Goal: Task Accomplishment & Management: Manage account settings

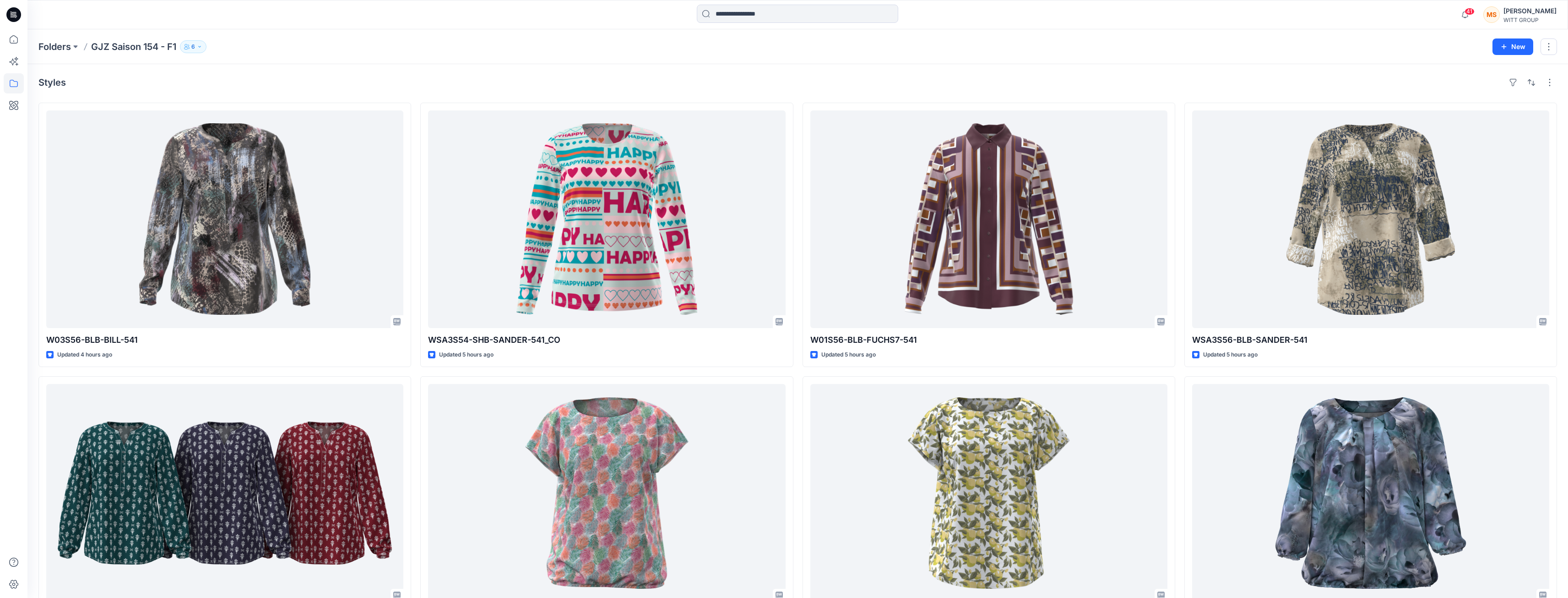
click at [328, 48] on div "Folders GJZ Saison 154 - F1 6" at bounding box center [762, 47] width 1448 height 13
click at [201, 47] on icon "button" at bounding box center [199, 47] width 3 height 1
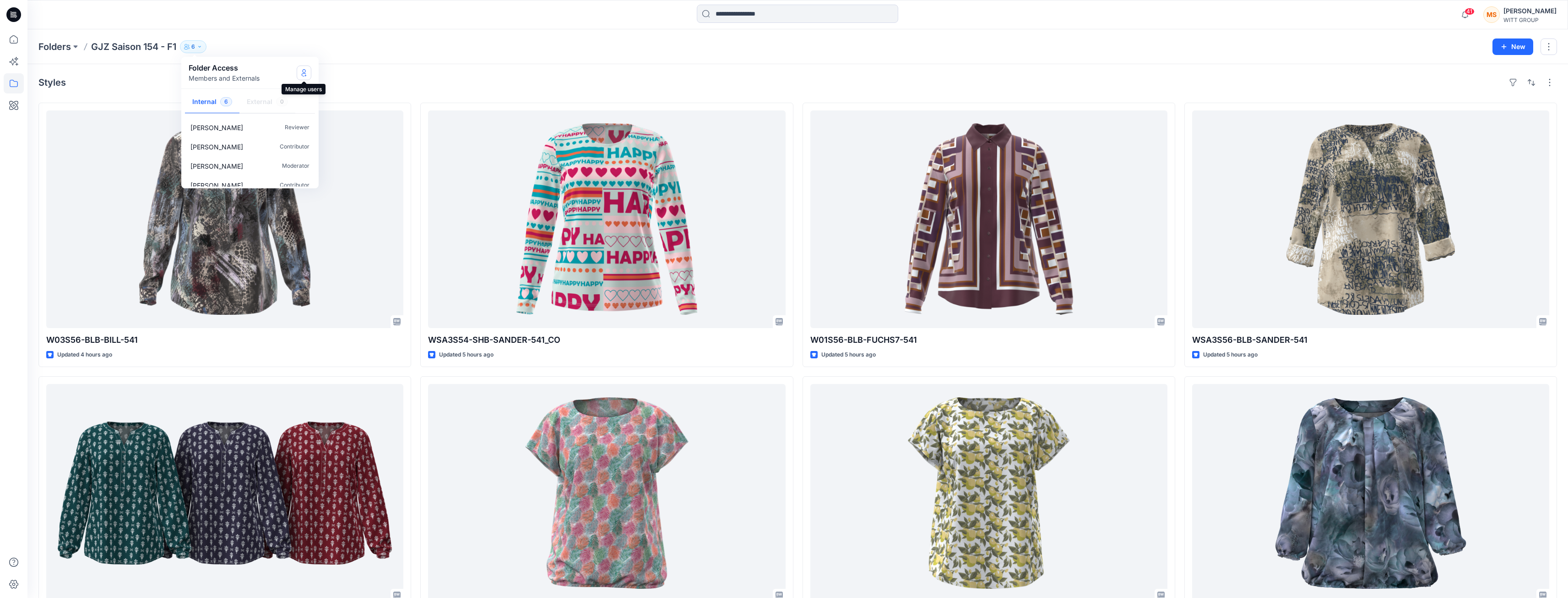
click at [304, 73] on icon "Manage Users" at bounding box center [304, 73] width 4 height 7
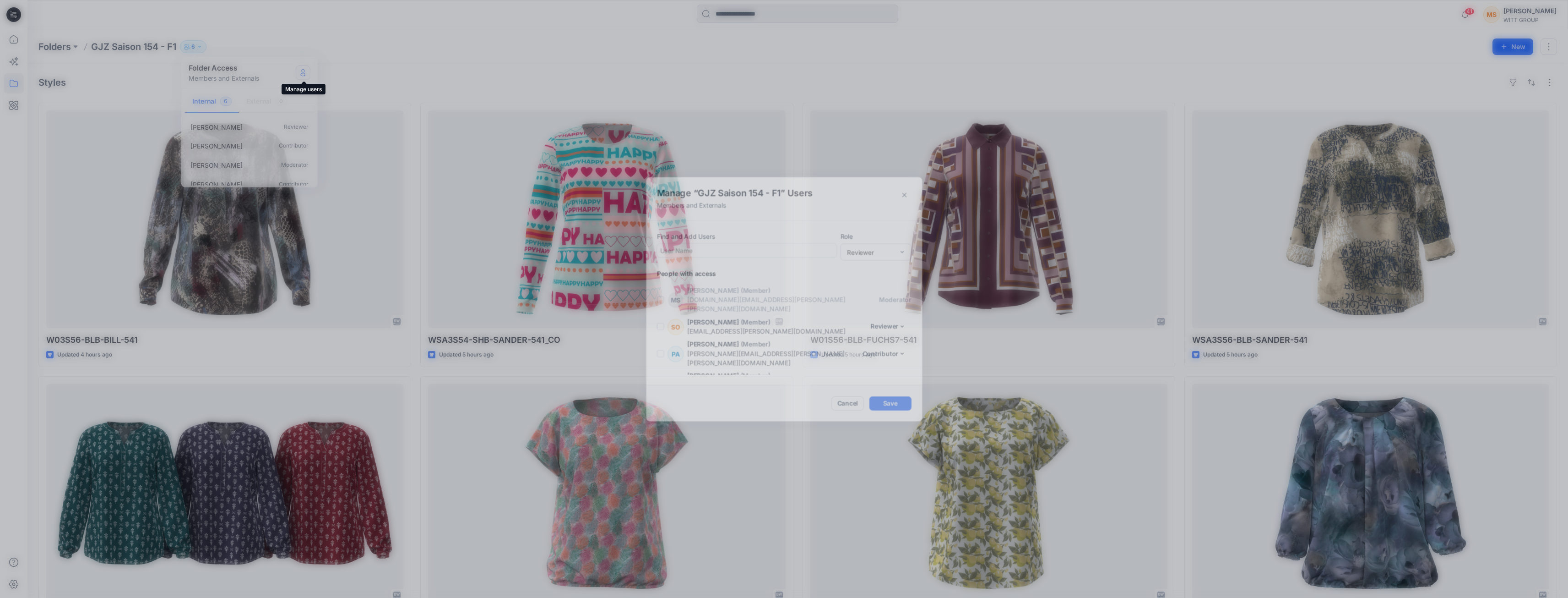
scroll to position [42, 0]
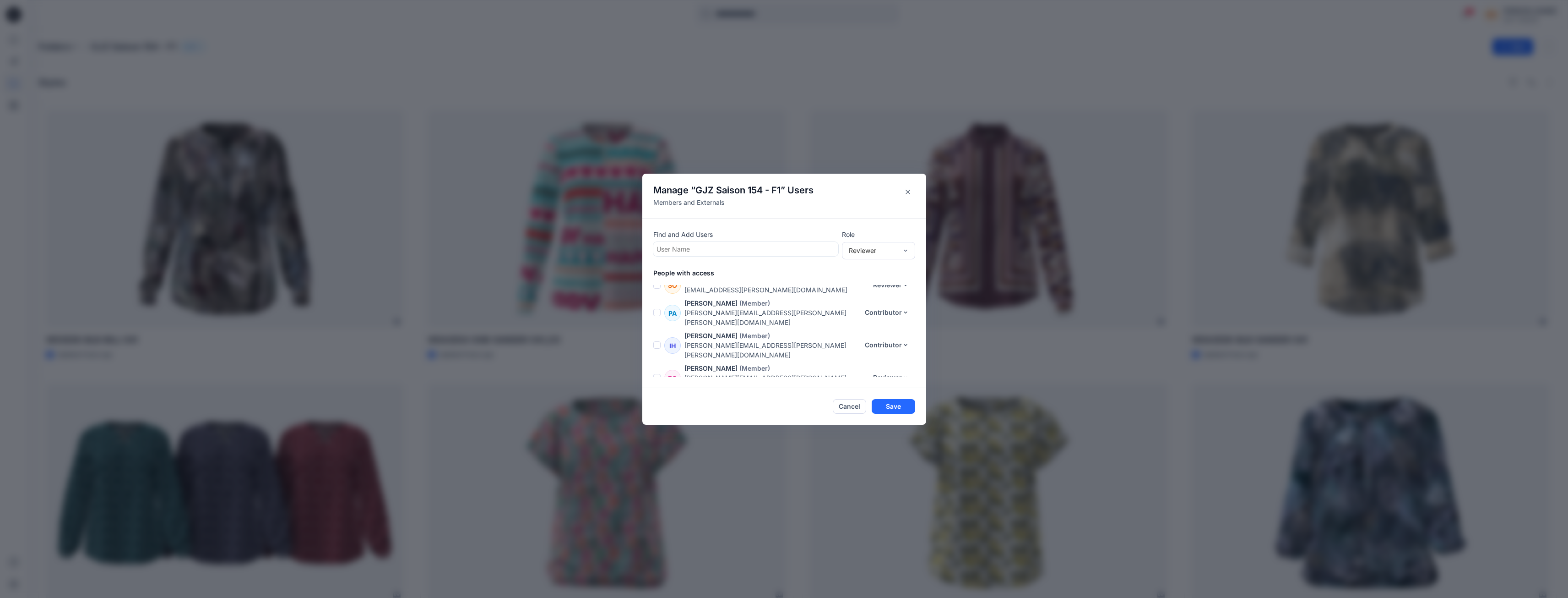
drag, startPoint x: 817, startPoint y: 181, endPoint x: 797, endPoint y: 178, distance: 20.2
click at [797, 178] on header "Manage “ GJZ Saison 154 - F1 ” Users Members and Externals" at bounding box center [784, 196] width 284 height 45
click at [718, 247] on div at bounding box center [746, 249] width 179 height 12
type input "****"
click at [714, 266] on p "[PERSON_NAME]" at bounding box center [700, 272] width 52 height 12
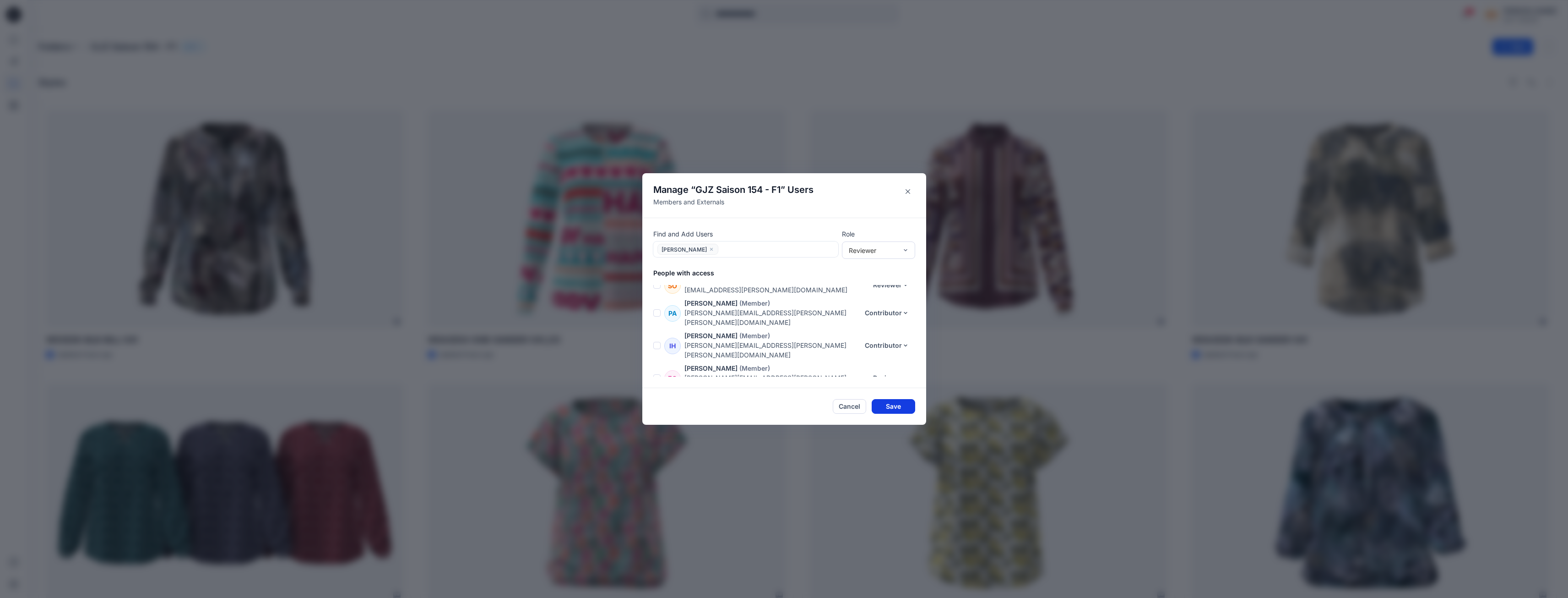
click at [895, 404] on button "Save" at bounding box center [893, 406] width 43 height 15
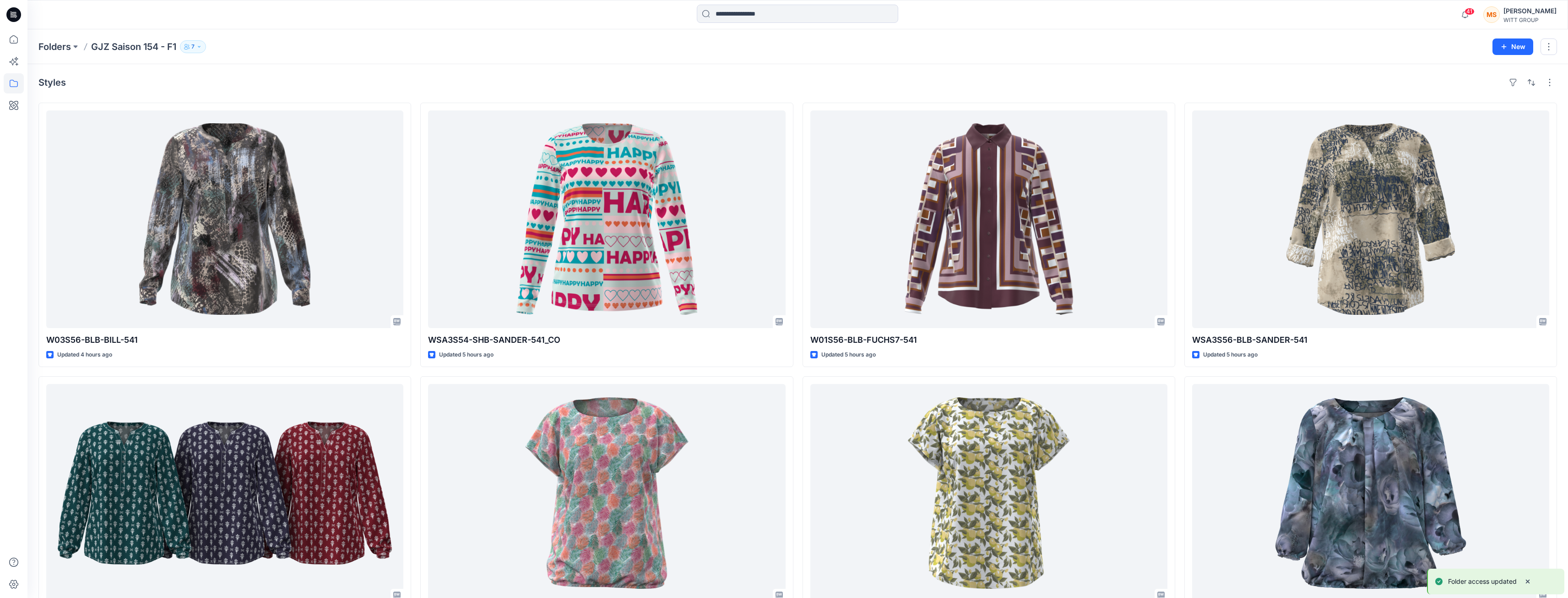
click at [202, 48] on icon "button" at bounding box center [199, 47] width 5 height 5
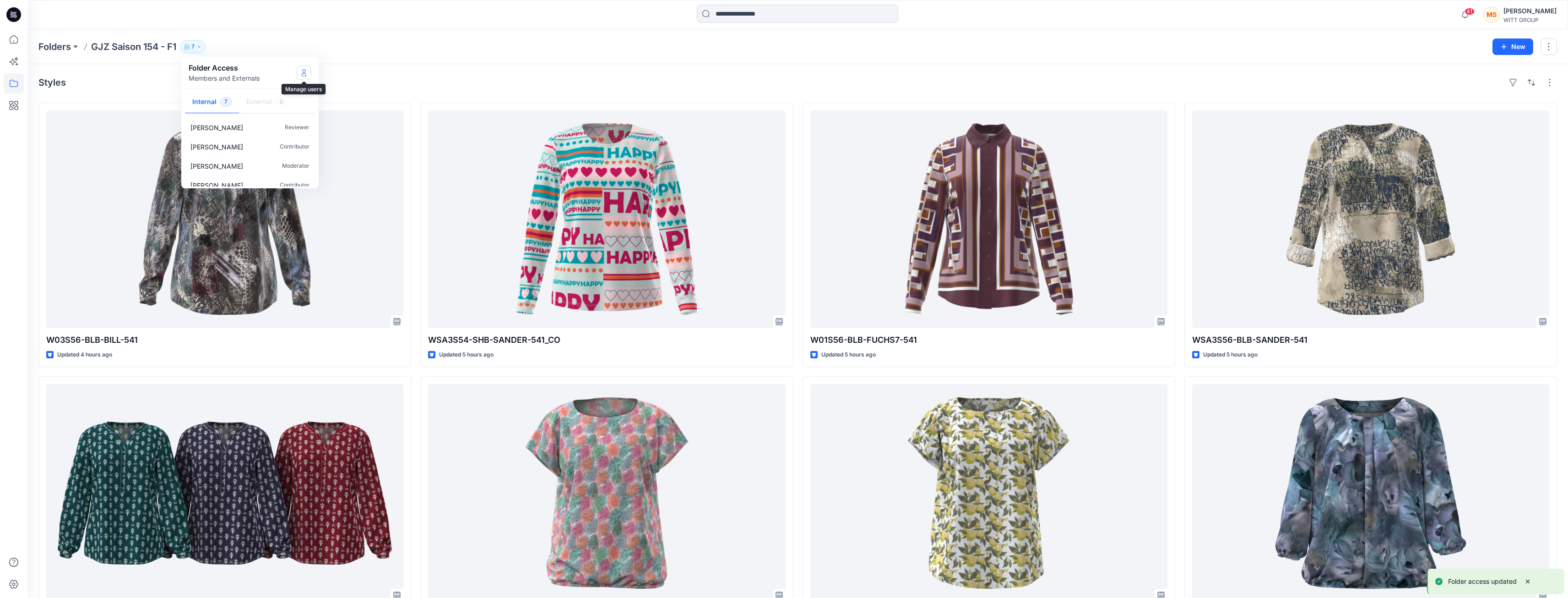
click at [302, 73] on icon "Manage Users" at bounding box center [304, 73] width 7 height 7
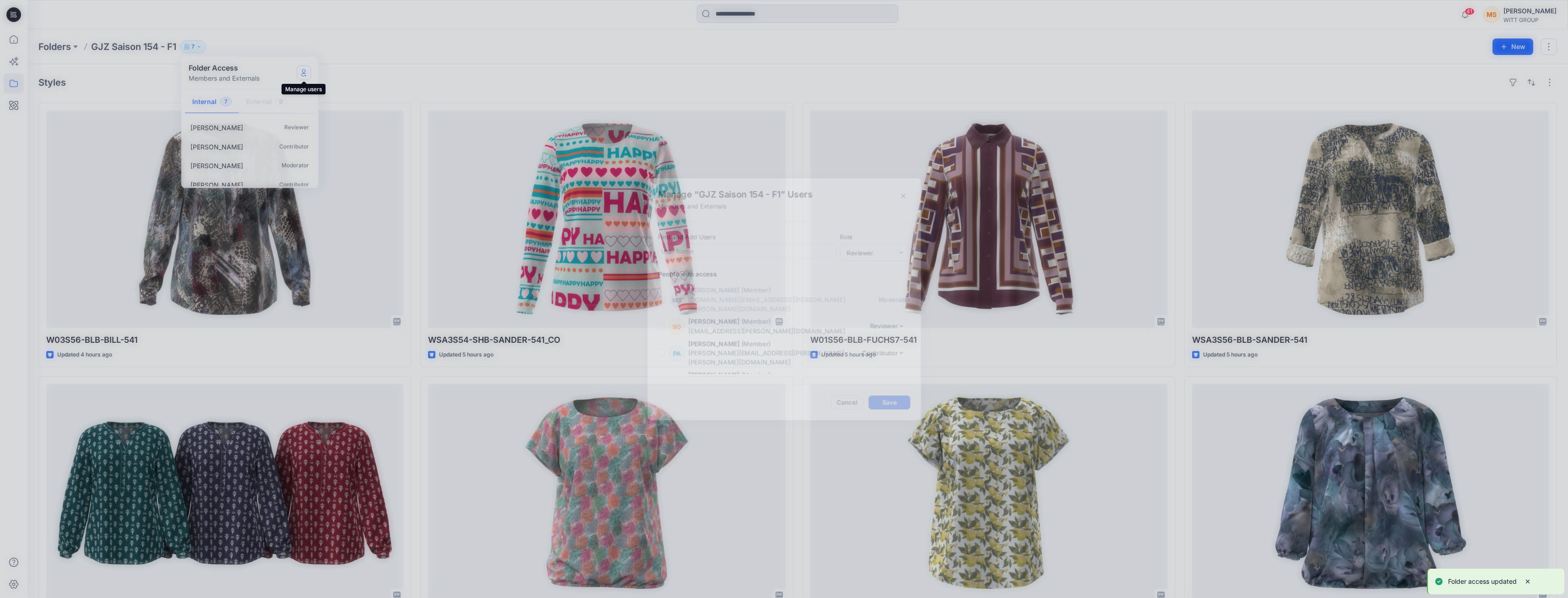
scroll to position [65, 0]
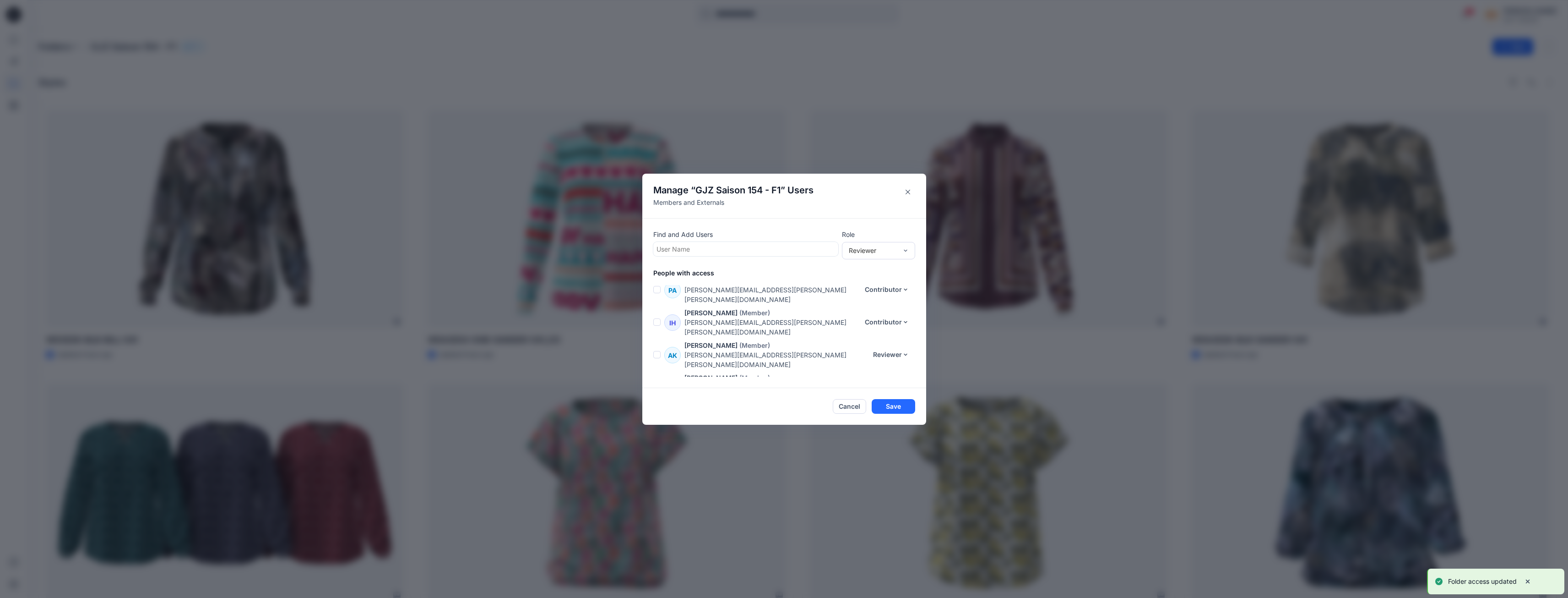
click at [722, 245] on div at bounding box center [746, 249] width 179 height 12
type input "***"
click at [712, 269] on p "[PERSON_NAME]" at bounding box center [700, 272] width 52 height 12
click at [902, 406] on button "Save" at bounding box center [893, 406] width 43 height 15
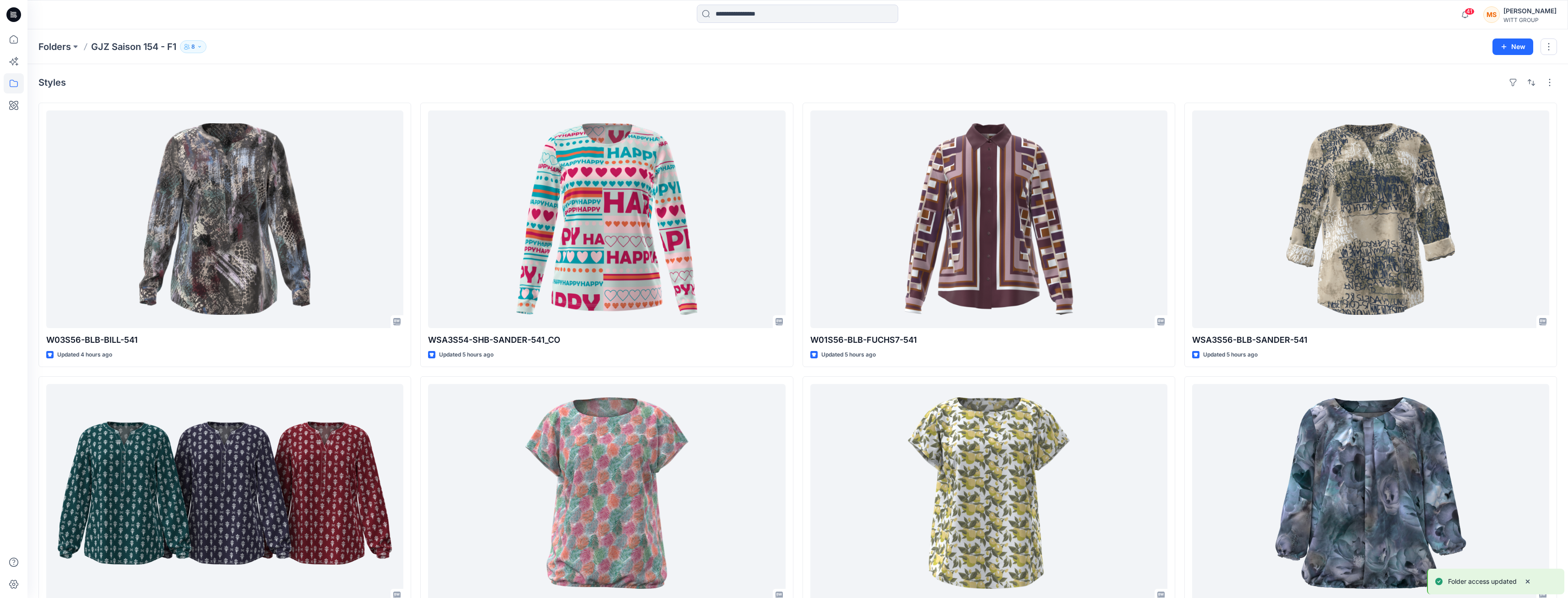
click at [201, 47] on icon "button" at bounding box center [199, 47] width 3 height 1
click at [304, 76] on icon "Manage Users" at bounding box center [304, 73] width 7 height 7
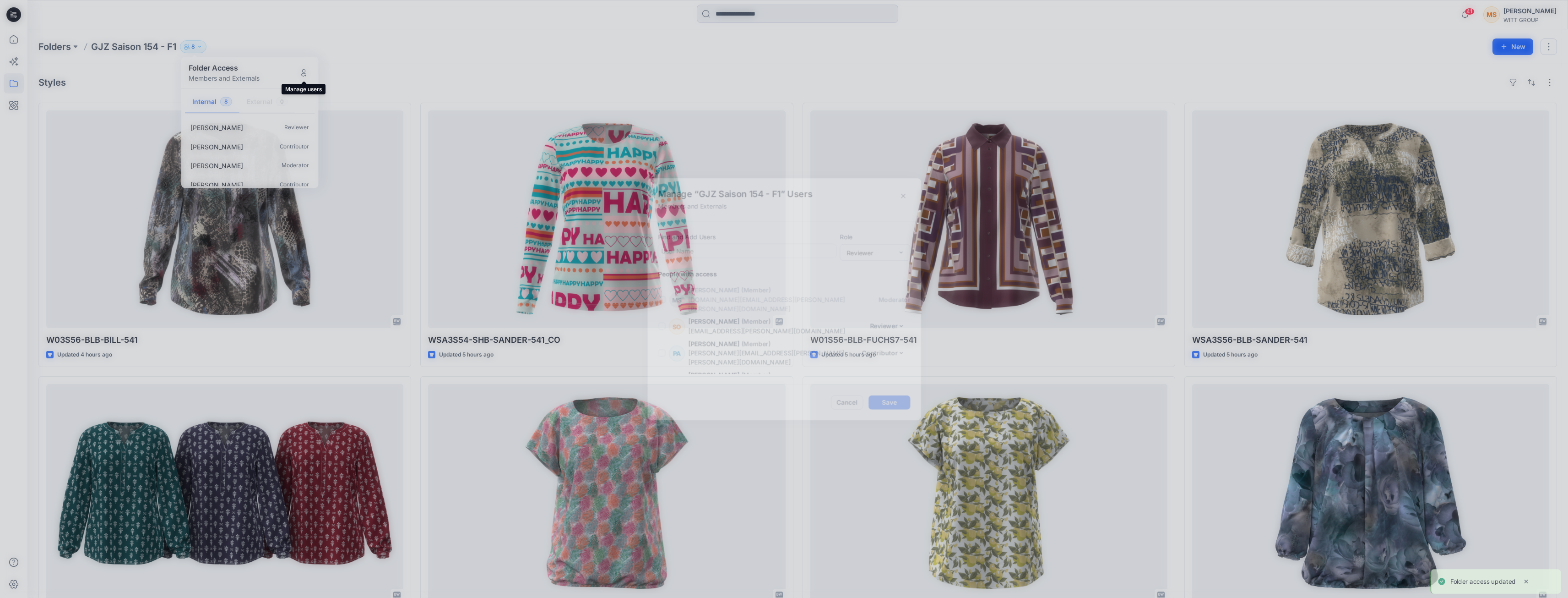
scroll to position [88, 0]
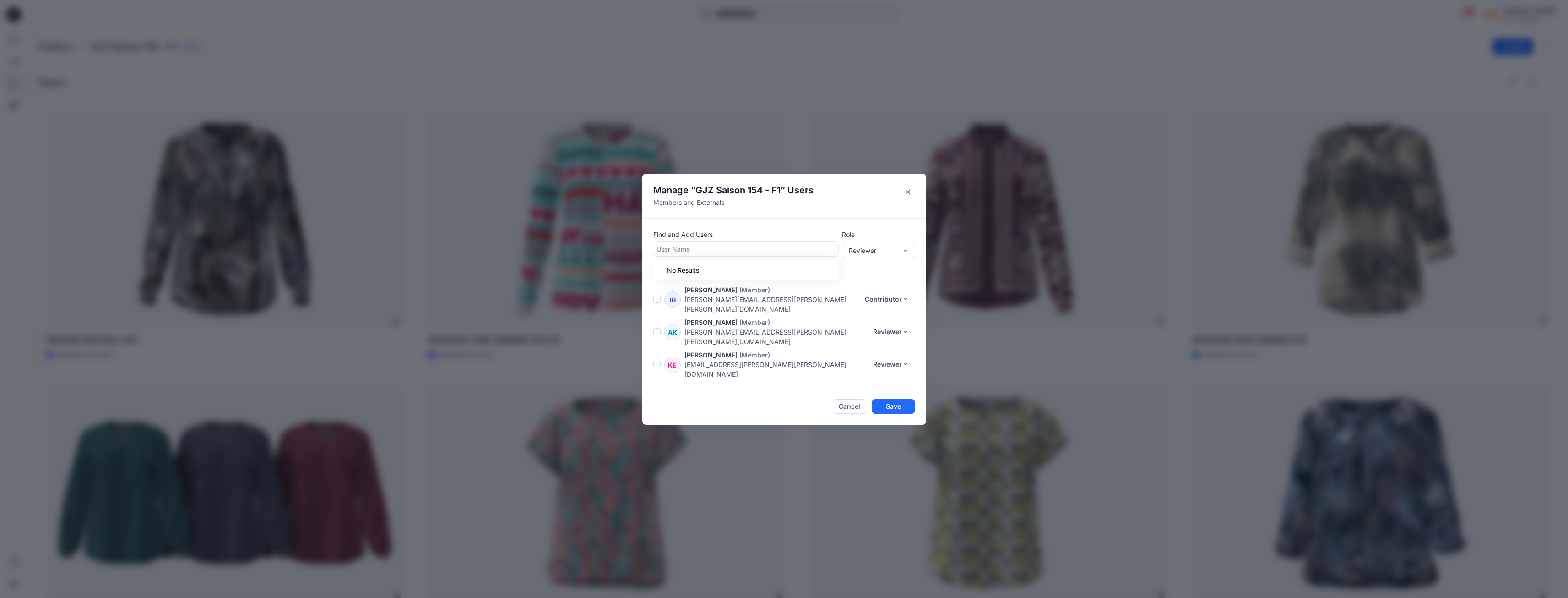
click at [749, 246] on div at bounding box center [746, 249] width 179 height 12
type input "*****"
click at [749, 270] on div "[PERSON_NAME]" at bounding box center [745, 271] width 174 height 13
click at [902, 408] on button "Save" at bounding box center [893, 406] width 43 height 15
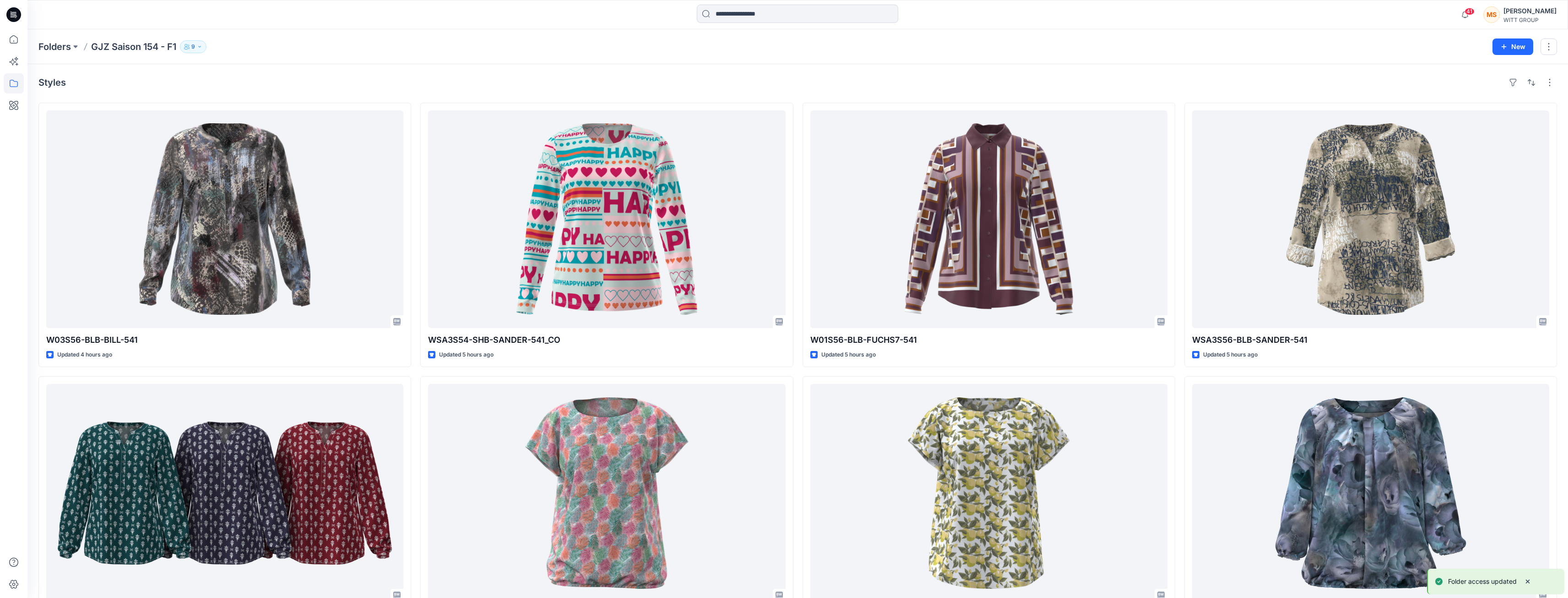
click at [201, 48] on icon "button" at bounding box center [199, 47] width 5 height 5
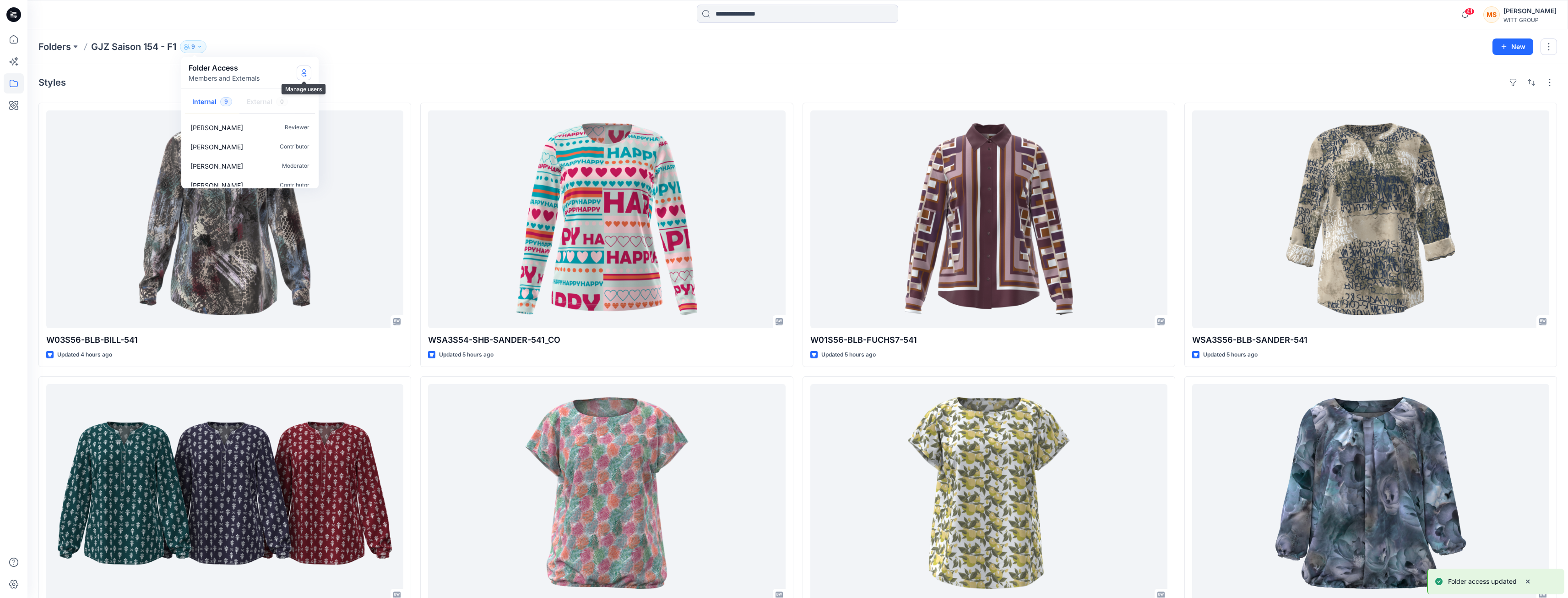
click at [305, 74] on icon "Manage Users" at bounding box center [304, 73] width 7 height 7
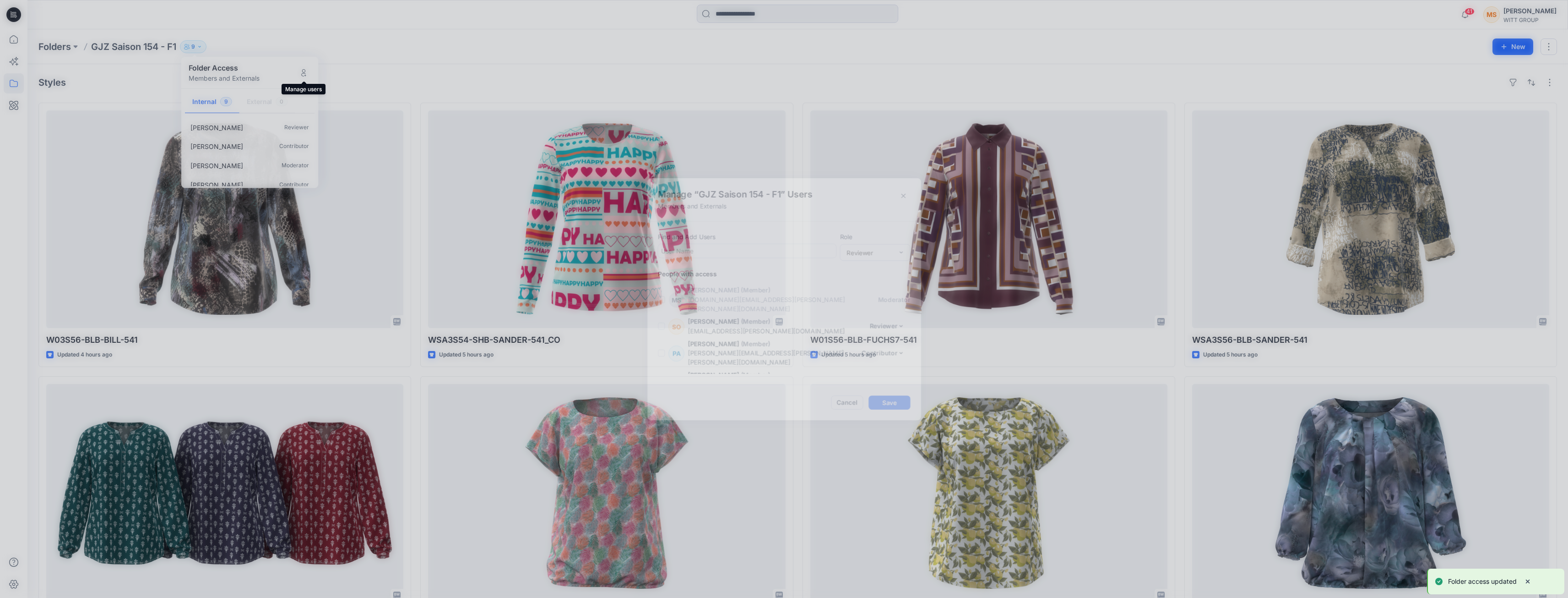
scroll to position [111, 0]
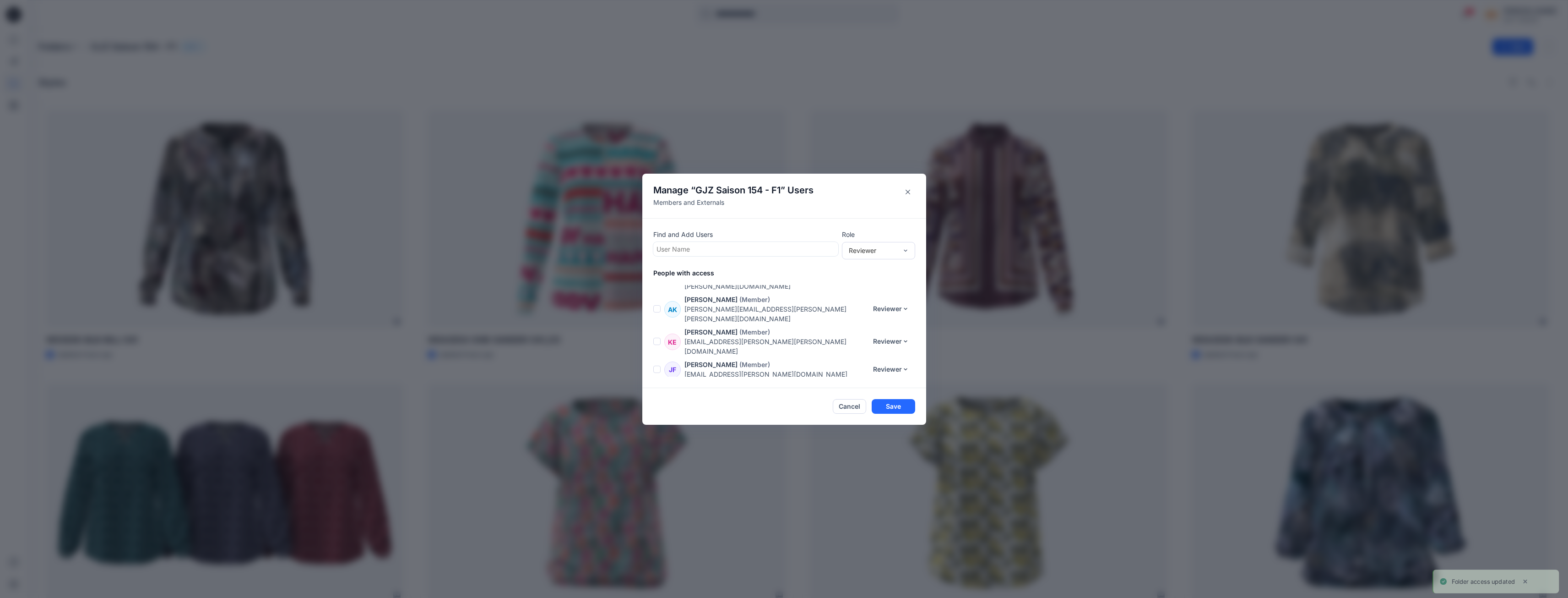
click at [745, 245] on div at bounding box center [746, 249] width 179 height 12
type input "****"
click at [746, 270] on div "SH [PERSON_NAME]" at bounding box center [745, 271] width 174 height 13
click at [902, 406] on button "Save" at bounding box center [893, 406] width 43 height 15
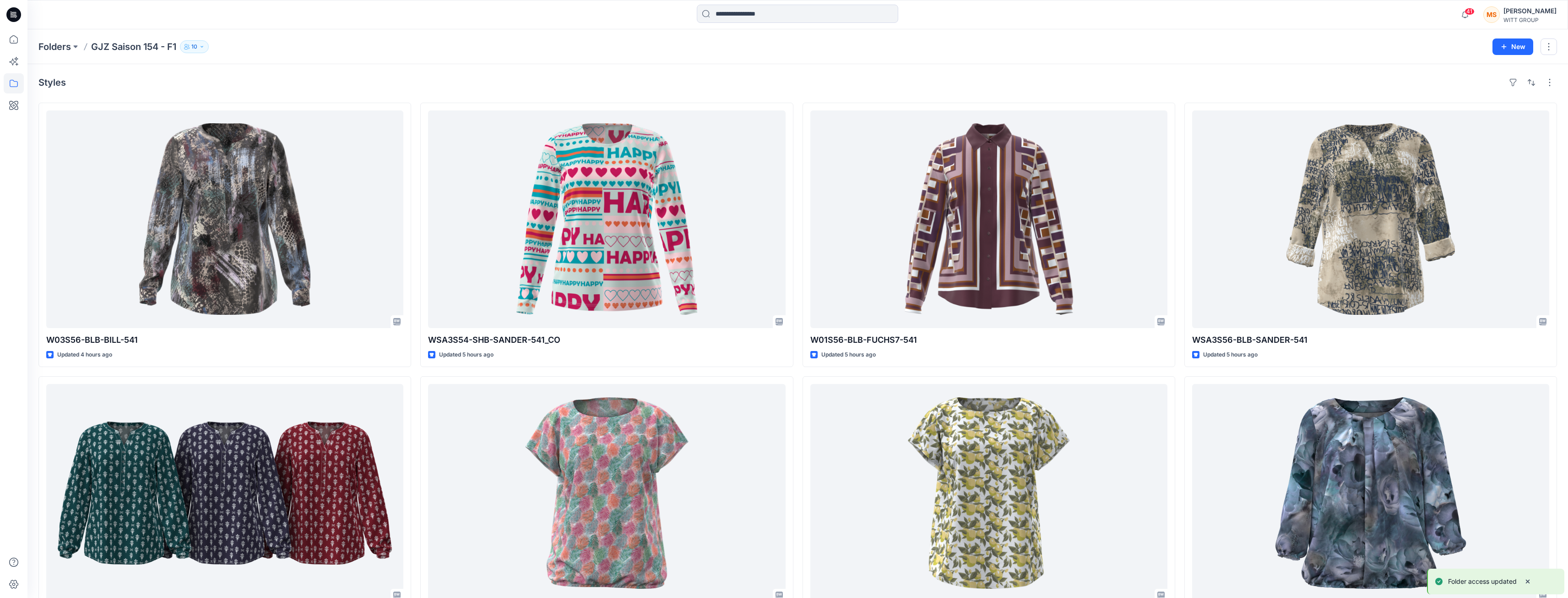
click at [202, 45] on icon "button" at bounding box center [202, 47] width 5 height 5
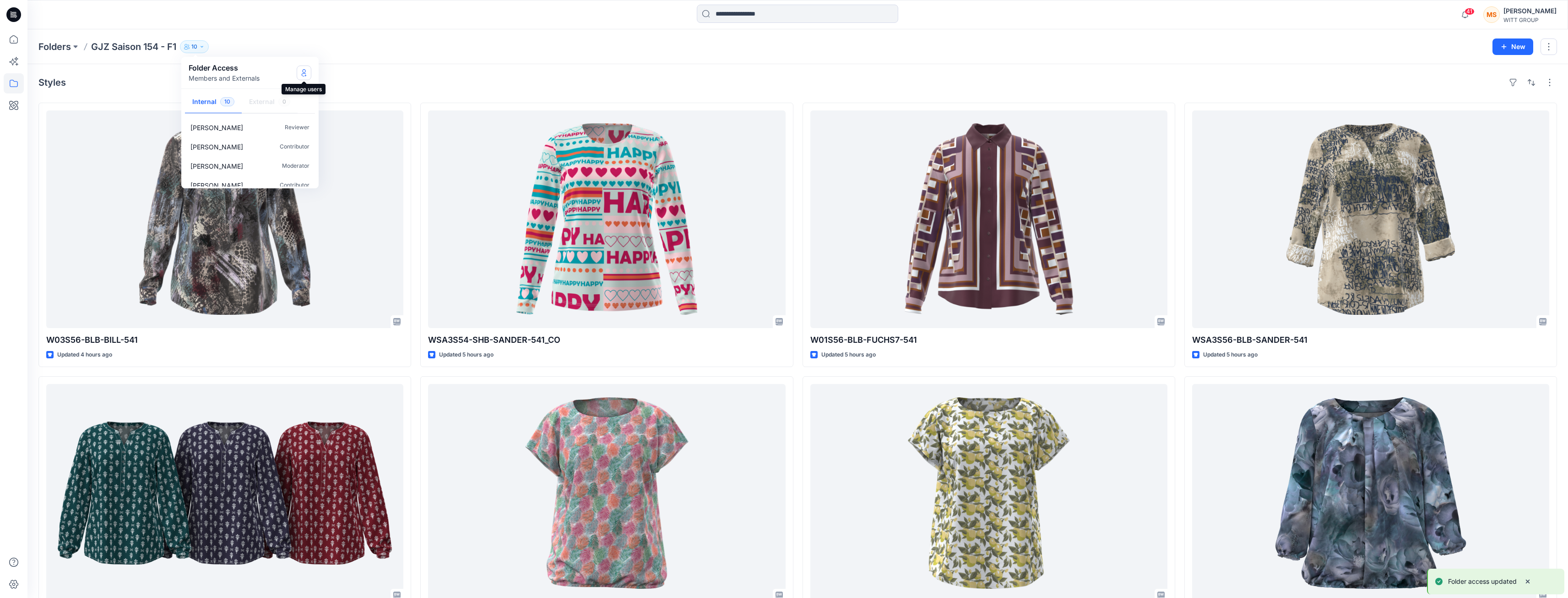
click at [307, 75] on icon "Manage Users" at bounding box center [304, 73] width 7 height 7
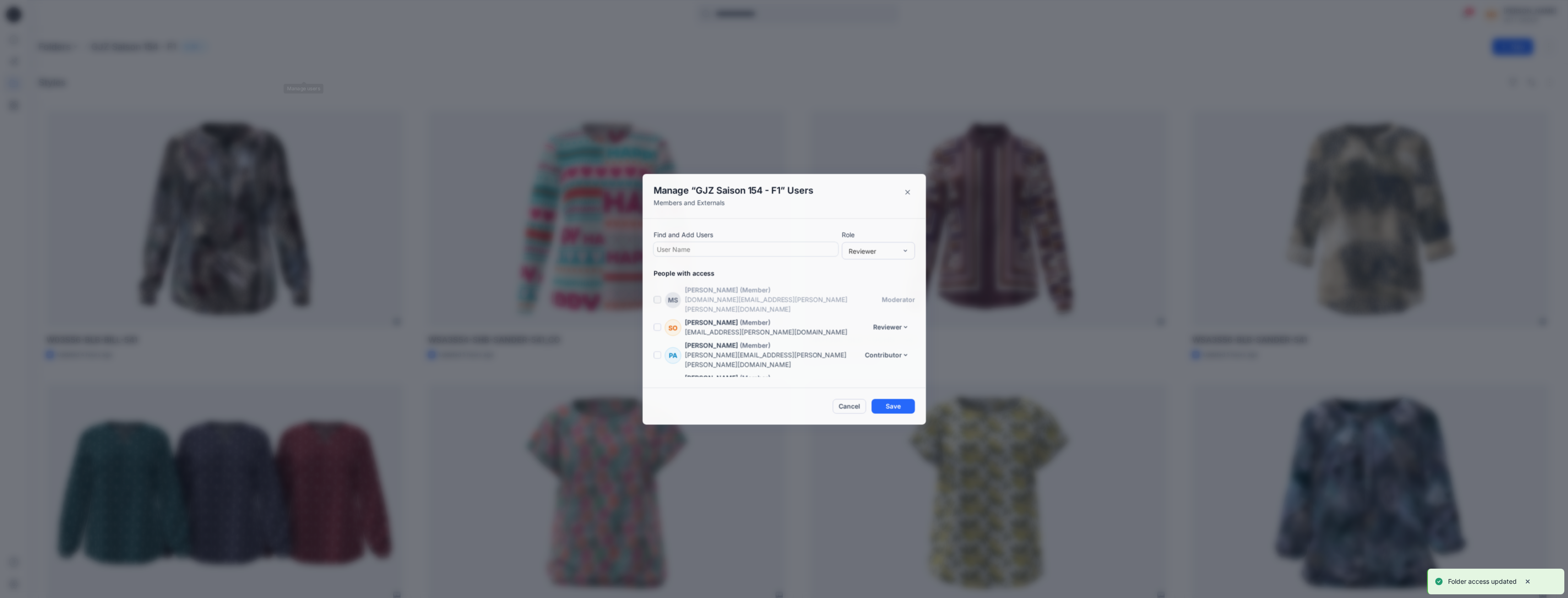
scroll to position [133, 0]
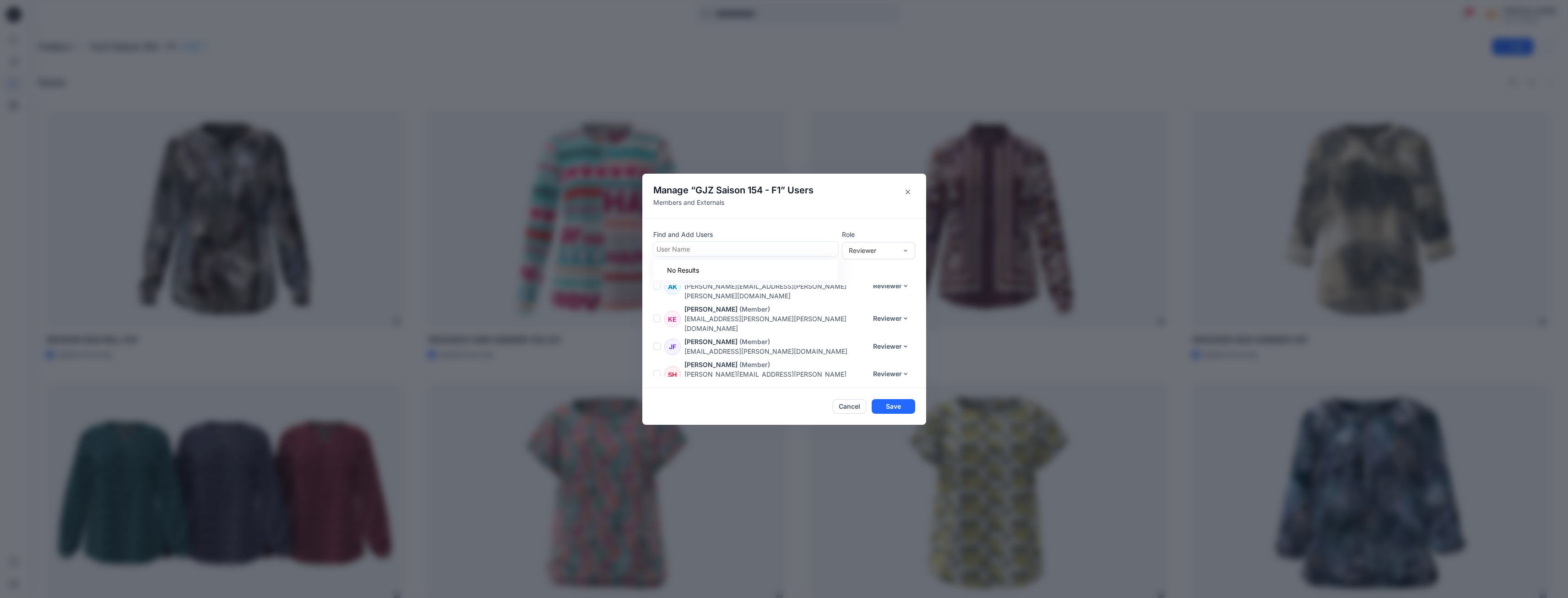
click at [810, 253] on div at bounding box center [746, 249] width 179 height 12
type input "*****"
drag, startPoint x: 692, startPoint y: 251, endPoint x: 655, endPoint y: 253, distance: 37.1
click at [655, 253] on div "Find and Add Users User Name Role Reviewer People with access [PERSON_NAME] (Me…" at bounding box center [784, 303] width 284 height 170
type input "*****"
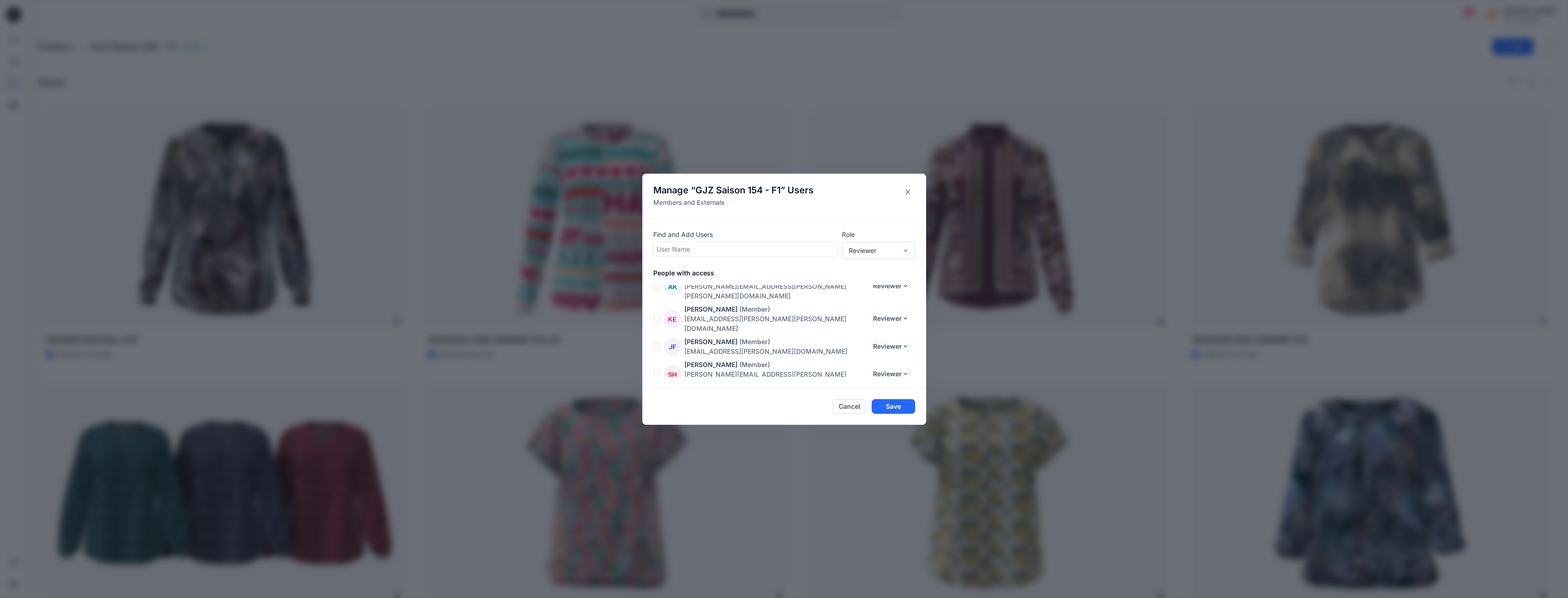
drag, startPoint x: 688, startPoint y: 249, endPoint x: 650, endPoint y: 251, distance: 38.1
click at [650, 251] on div "Find and Add Users User Name Role Reviewer People with access [PERSON_NAME] (Me…" at bounding box center [784, 303] width 284 height 170
click at [742, 249] on div at bounding box center [746, 249] width 179 height 12
type input "****"
drag, startPoint x: 682, startPoint y: 250, endPoint x: 654, endPoint y: 249, distance: 28.0
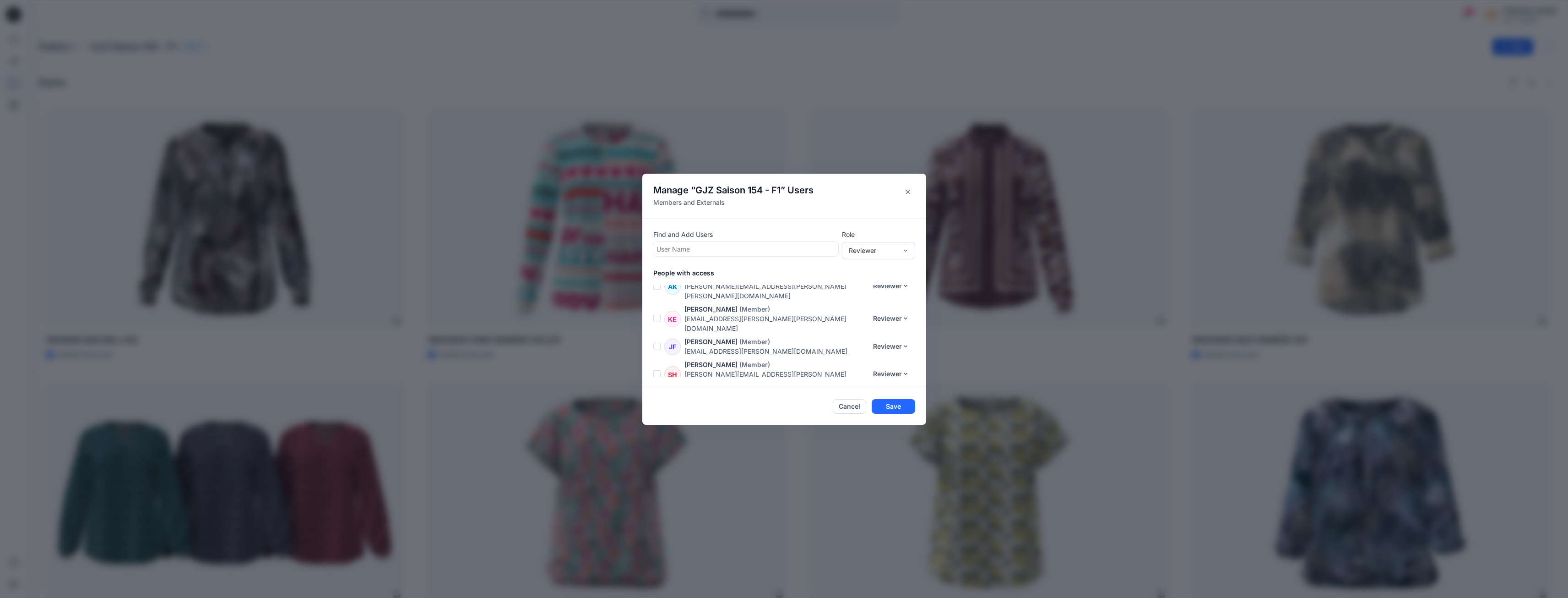
click at [654, 249] on div "Find and Add Users User Name Role Reviewer People with access [PERSON_NAME] (Me…" at bounding box center [784, 303] width 284 height 170
click at [693, 250] on div at bounding box center [746, 249] width 179 height 12
type input "****"
click at [720, 266] on p "[PERSON_NAME]" at bounding box center [700, 272] width 52 height 12
click at [901, 404] on button "Save" at bounding box center [893, 406] width 43 height 15
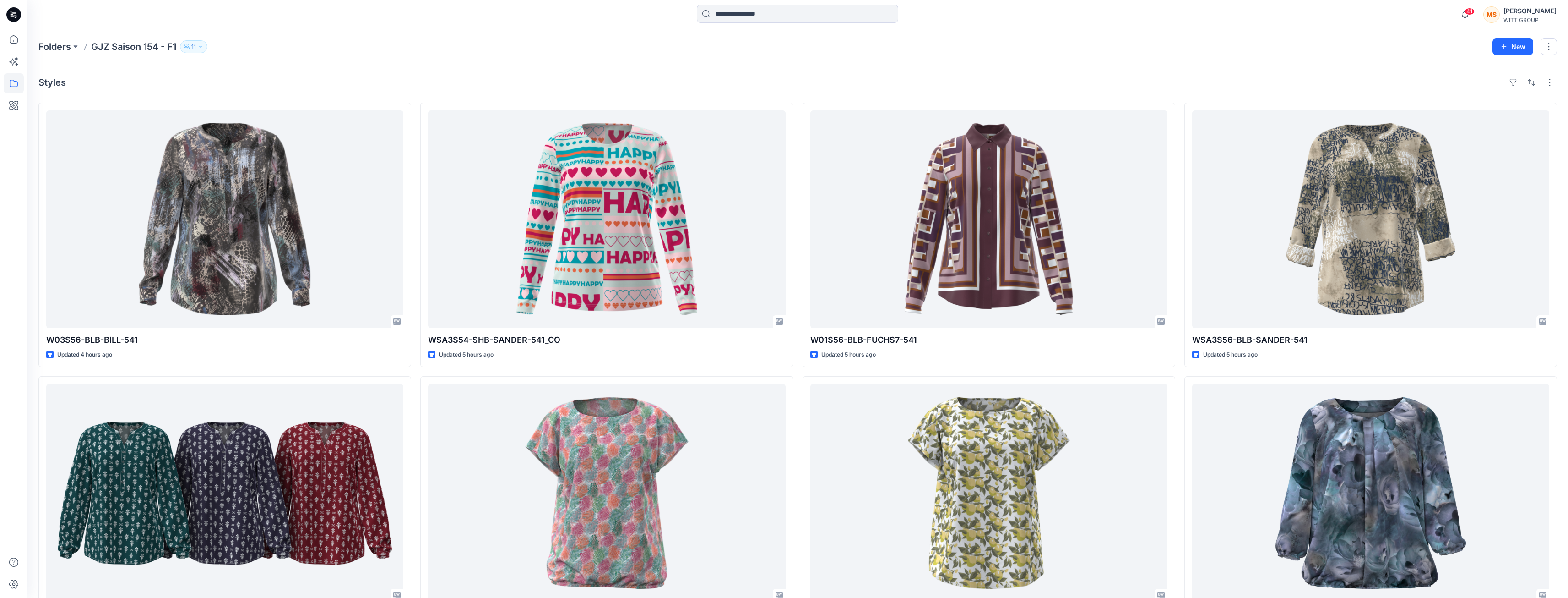
click at [203, 43] on button "11" at bounding box center [194, 47] width 27 height 13
click at [306, 73] on icon "Manage Users" at bounding box center [304, 73] width 7 height 7
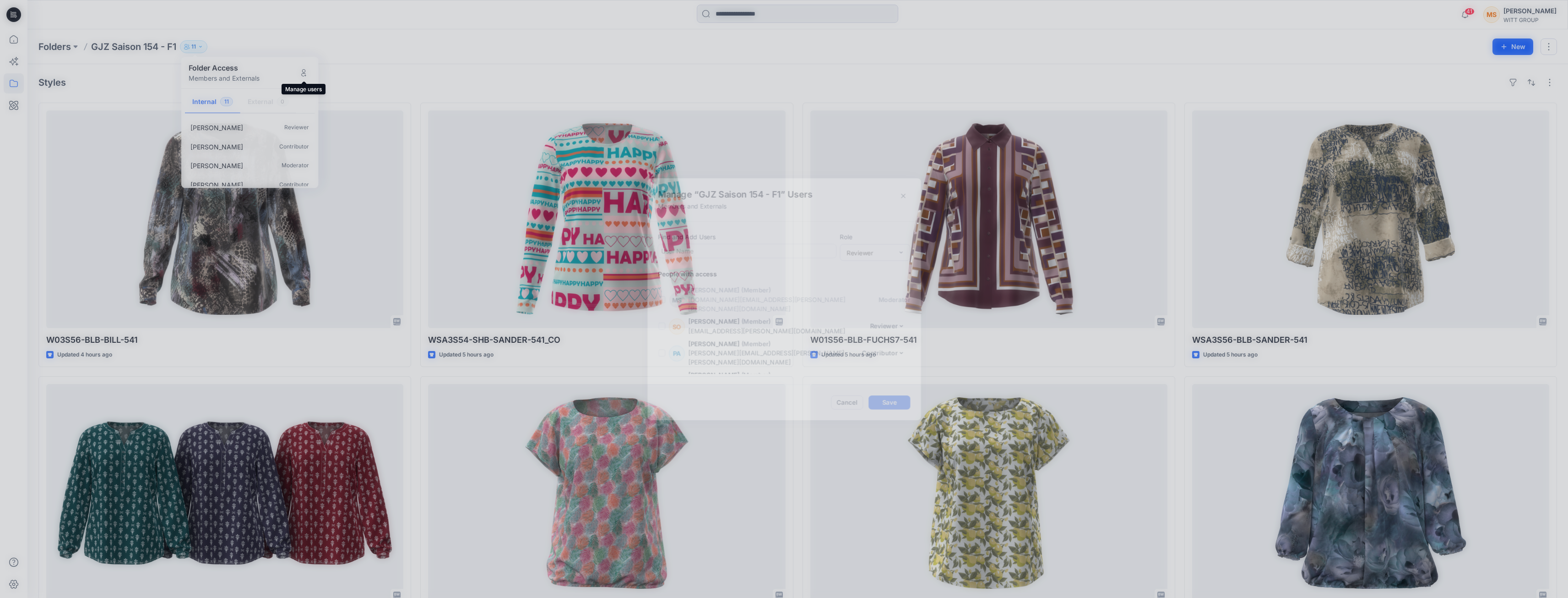
scroll to position [157, 0]
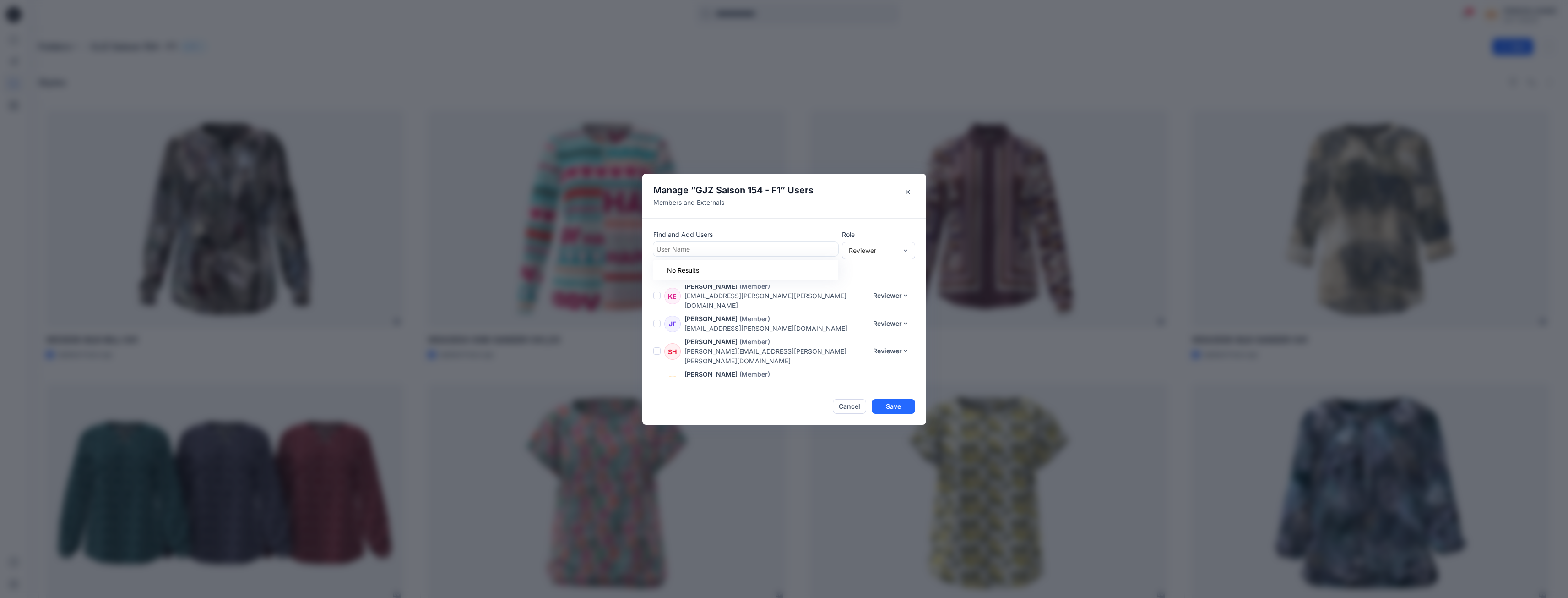
click at [791, 253] on div at bounding box center [746, 249] width 179 height 12
type input "***"
click at [773, 245] on div at bounding box center [746, 249] width 179 height 12
type input "*******"
click at [767, 268] on div "SL [PERSON_NAME]" at bounding box center [745, 271] width 174 height 13
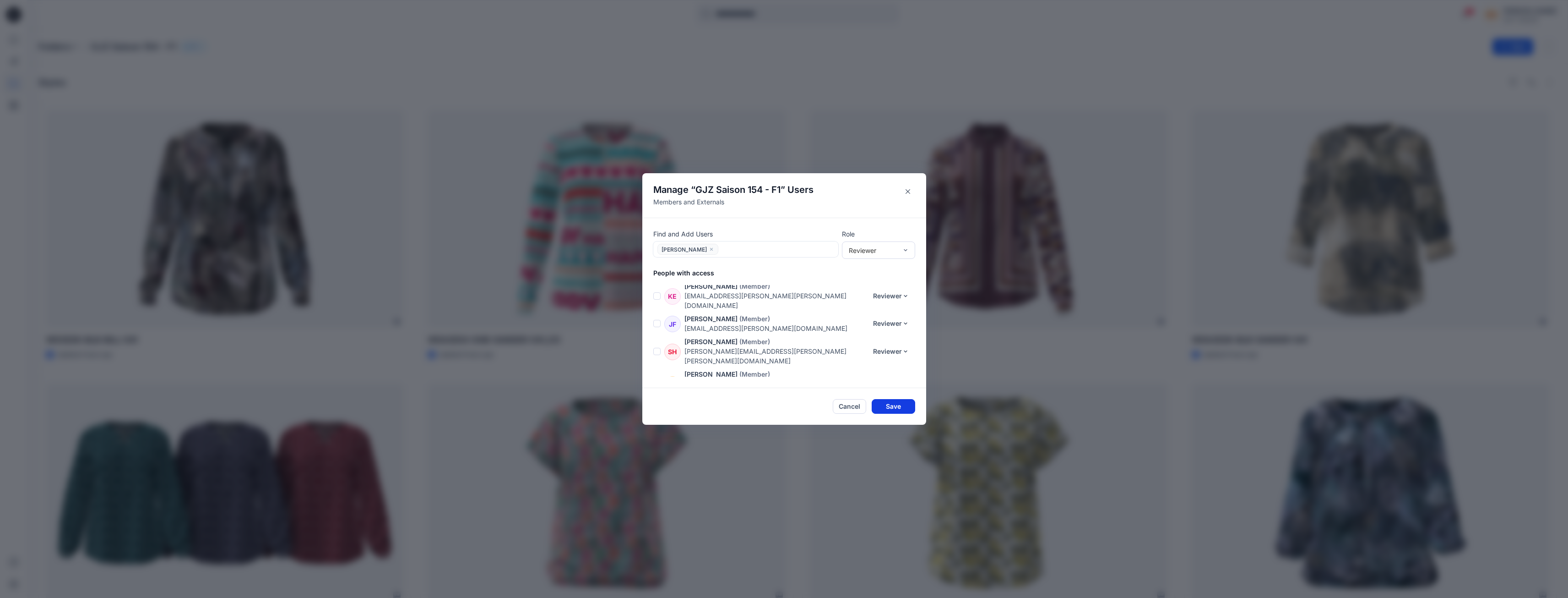
click at [898, 404] on button "Save" at bounding box center [893, 406] width 43 height 15
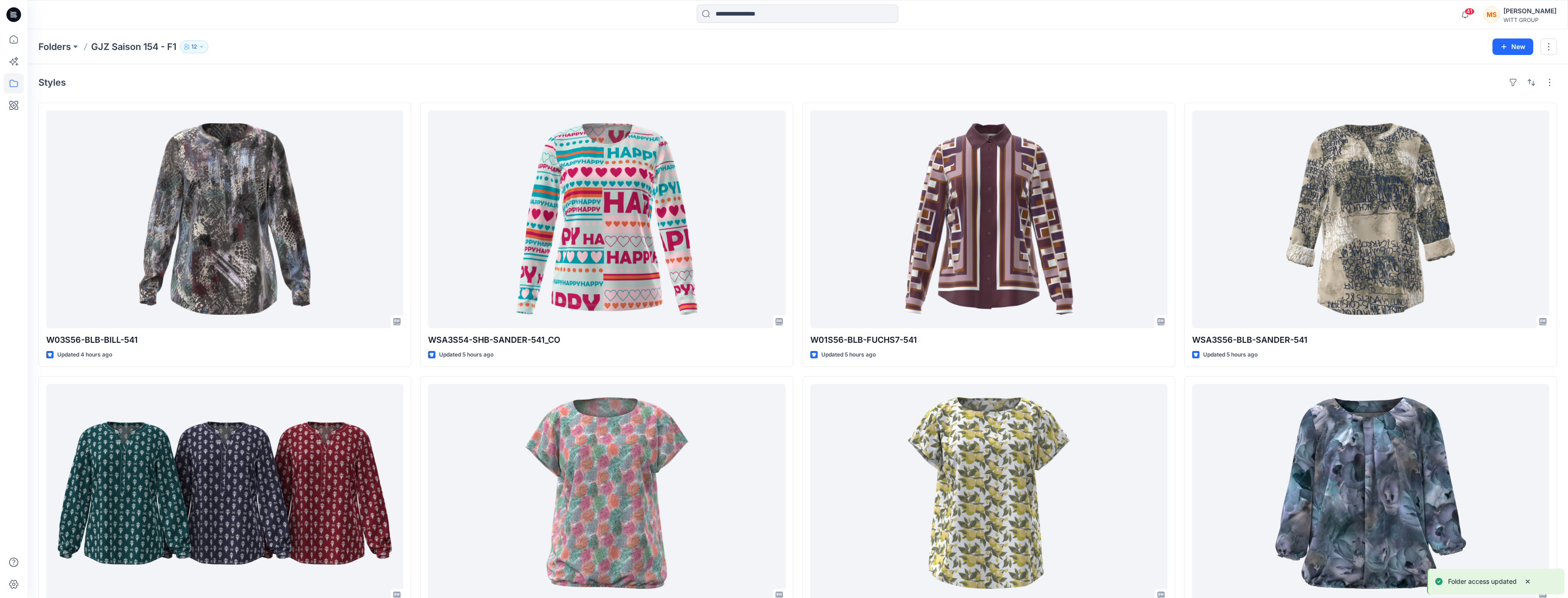
click at [203, 45] on icon "button" at bounding box center [201, 47] width 5 height 5
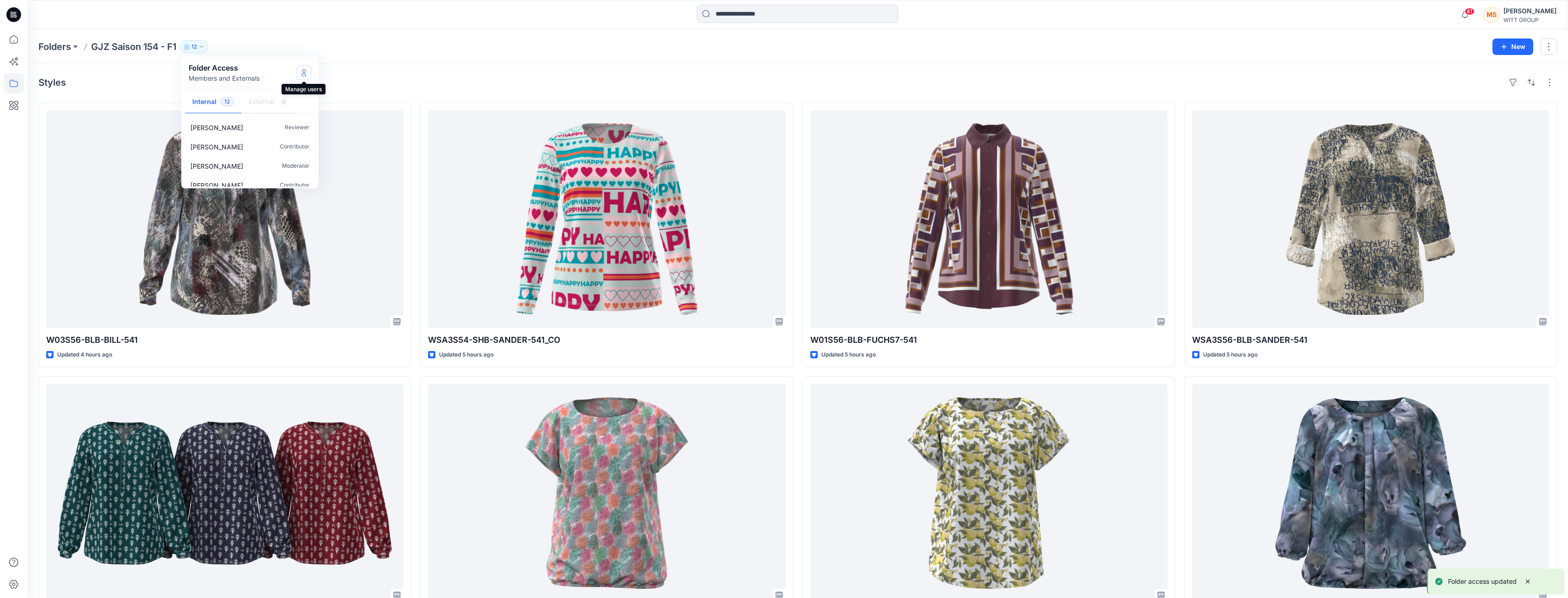
click at [306, 73] on icon "Manage Users" at bounding box center [304, 73] width 7 height 7
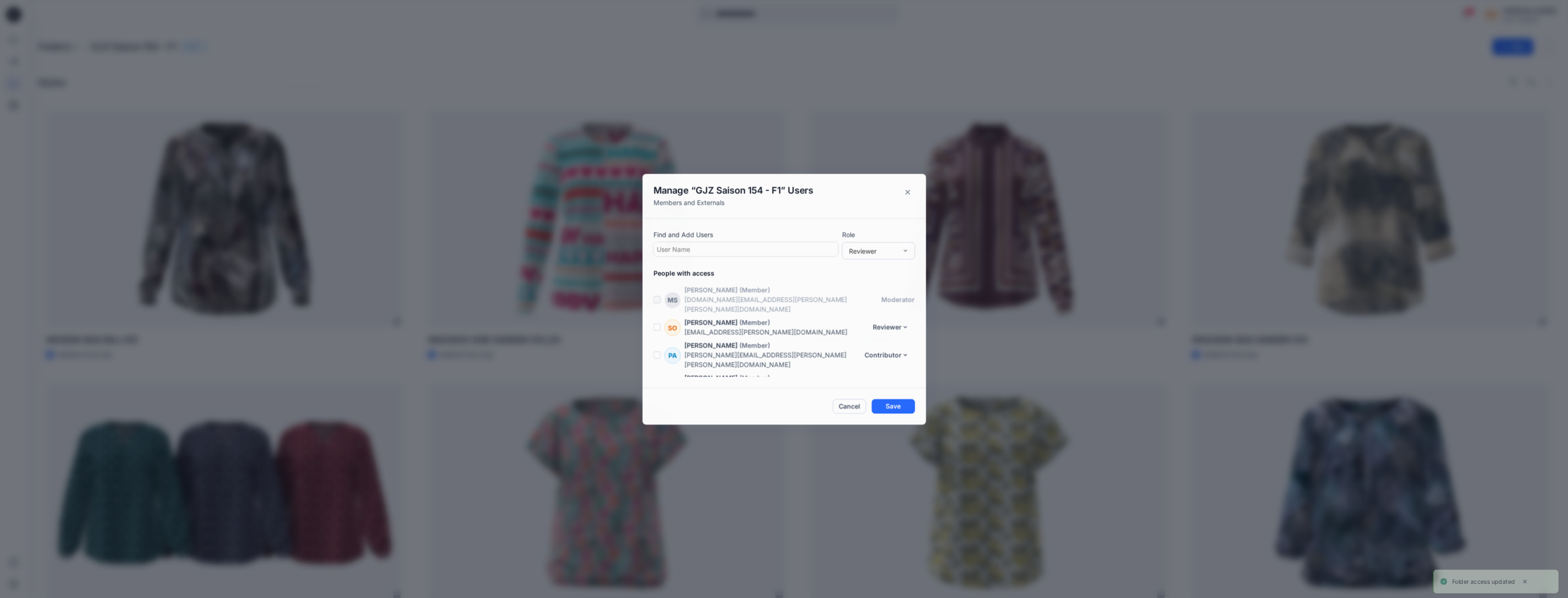
scroll to position [179, 0]
click at [747, 249] on div at bounding box center [746, 249] width 179 height 12
type input "*"
type input "**"
click at [698, 289] on p "[PERSON_NAME]" at bounding box center [700, 292] width 52 height 12
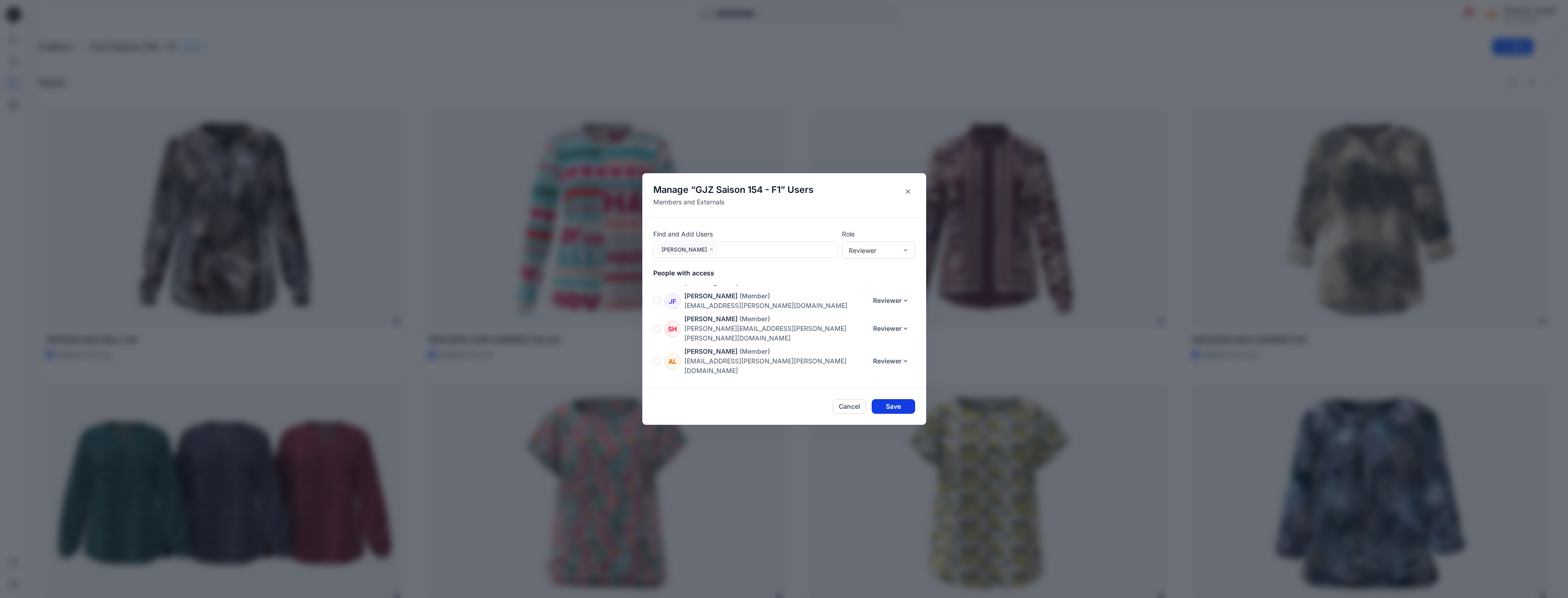
click at [901, 410] on button "Save" at bounding box center [893, 406] width 43 height 15
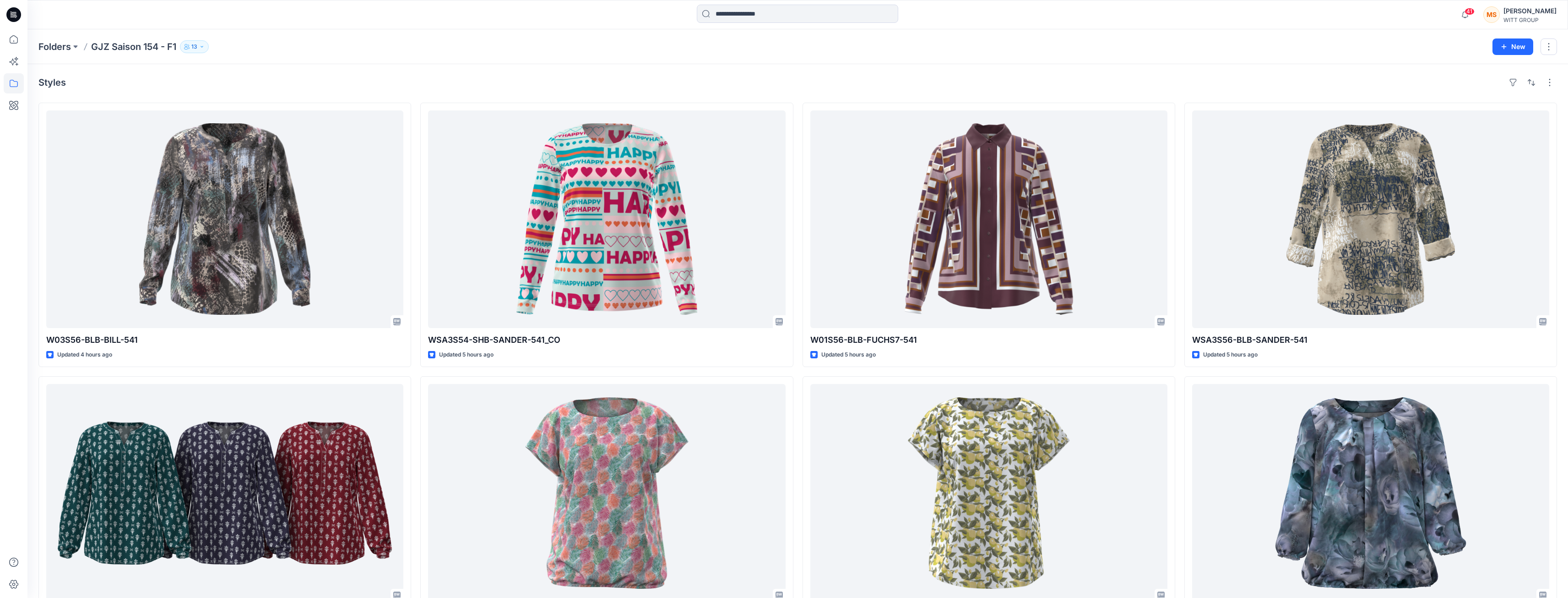
click at [198, 46] on p "13" at bounding box center [194, 47] width 6 height 10
click at [312, 73] on div "Folder Access Members and Externals" at bounding box center [250, 73] width 137 height 32
click at [302, 73] on icon "Manage Users" at bounding box center [304, 73] width 7 height 7
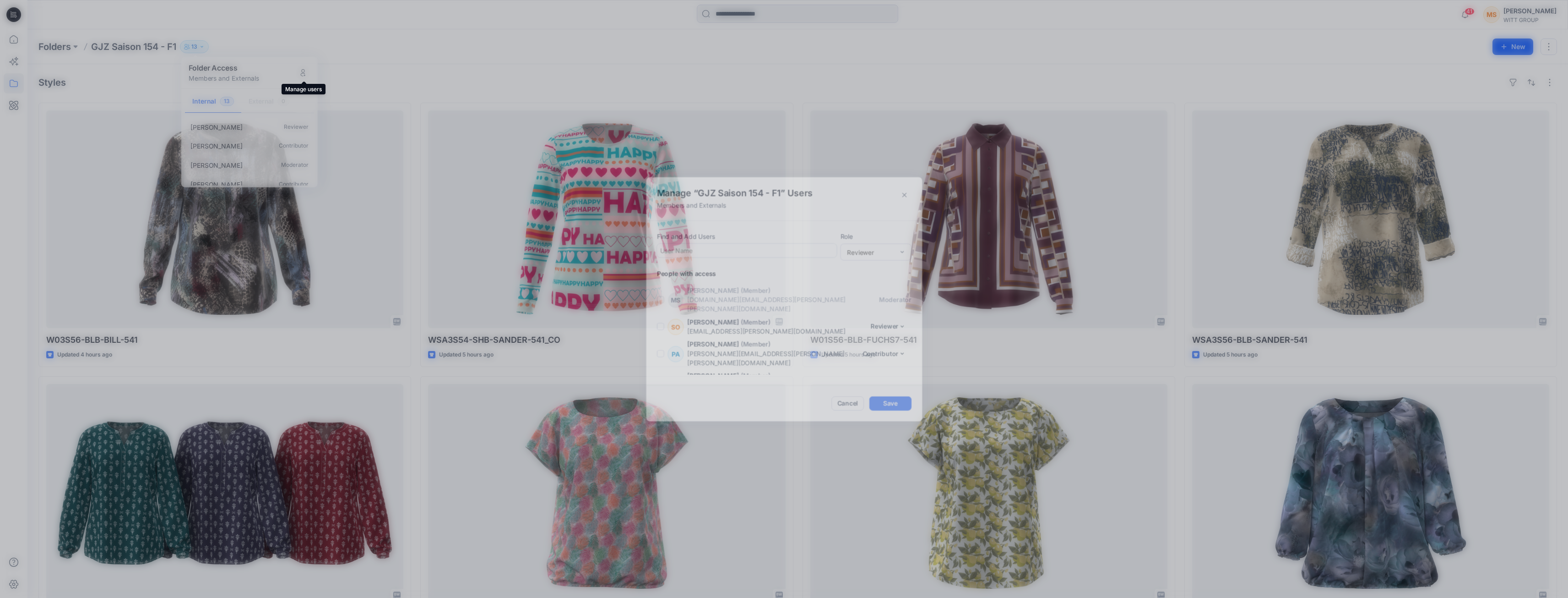
scroll to position [202, 0]
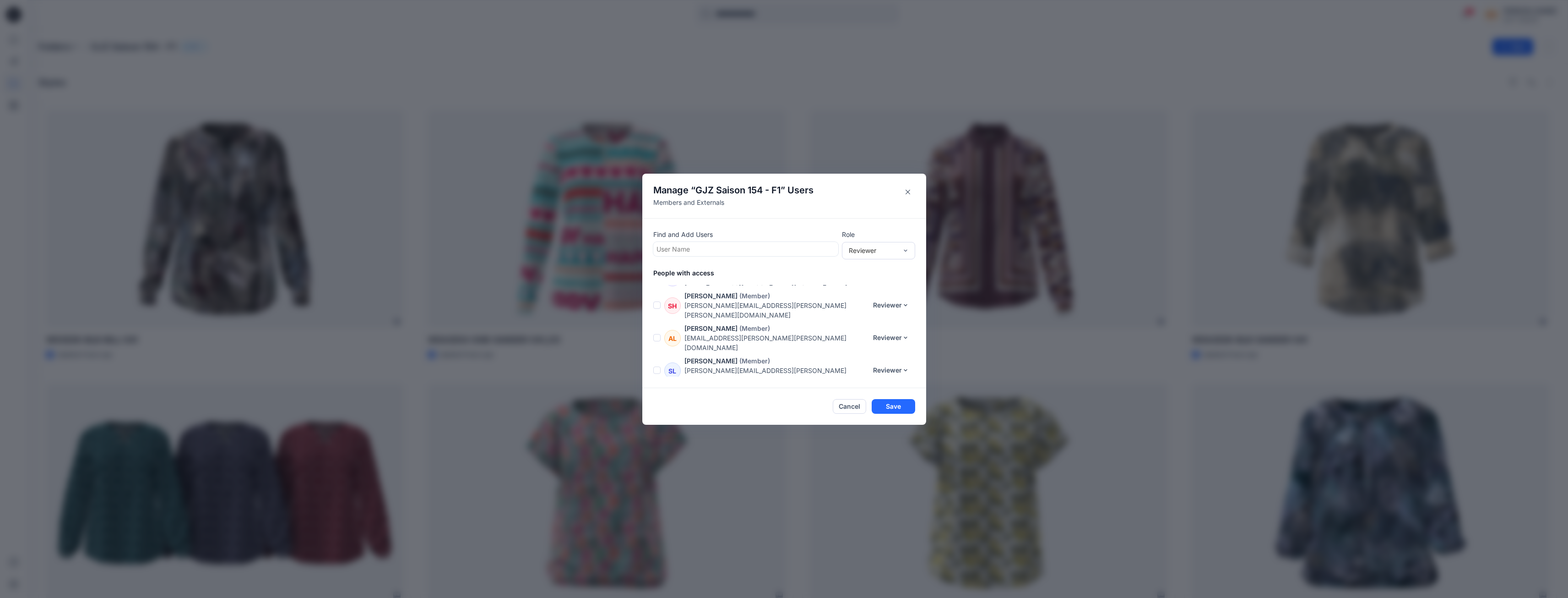
click at [720, 248] on div at bounding box center [746, 249] width 179 height 12
type input "*****"
click at [727, 273] on div "HR [PERSON_NAME]" at bounding box center [745, 271] width 174 height 13
click at [902, 407] on button "Save" at bounding box center [893, 406] width 43 height 15
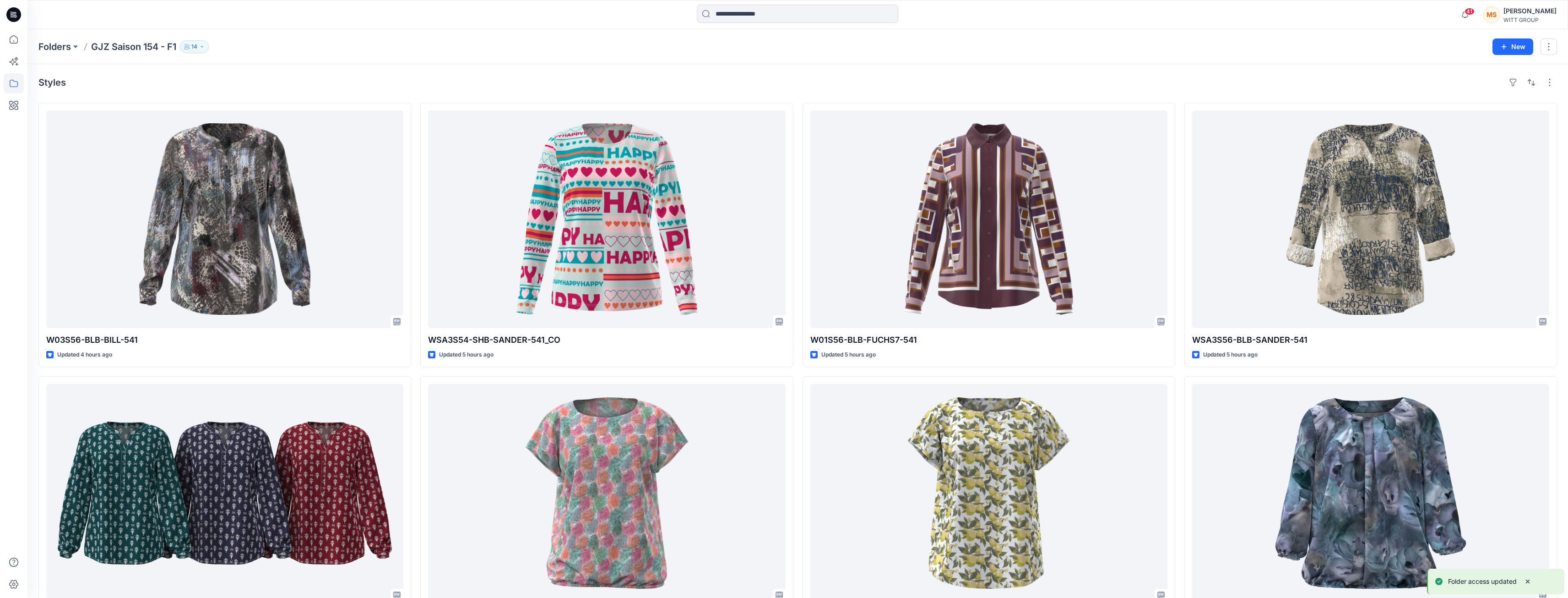
click at [203, 45] on icon "button" at bounding box center [202, 47] width 5 height 5
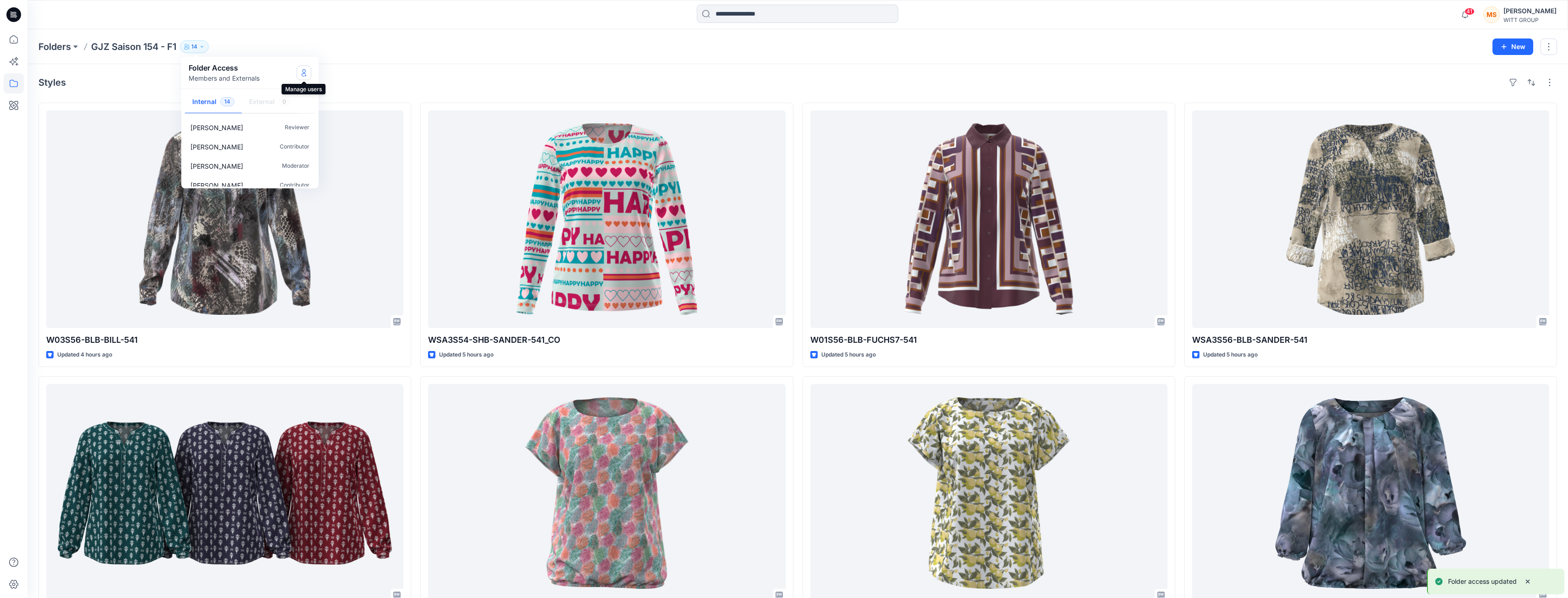
click at [301, 71] on icon "Manage Users" at bounding box center [304, 73] width 7 height 7
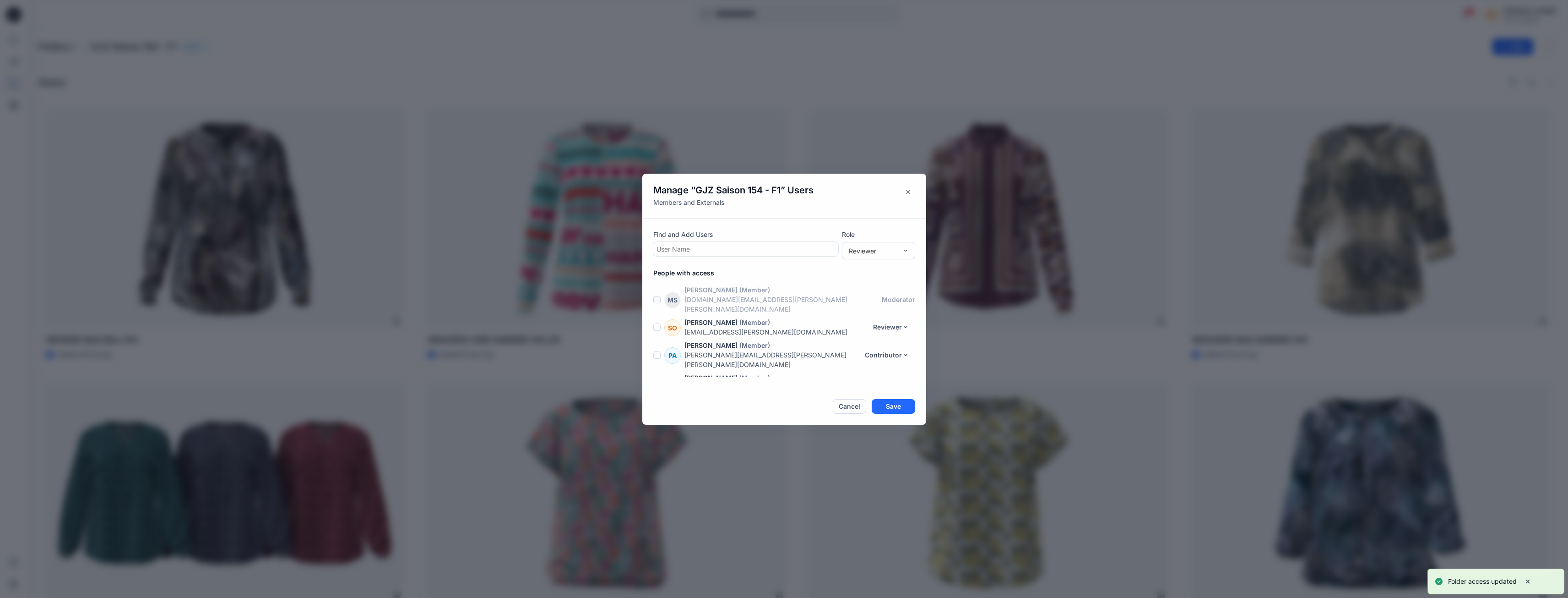
scroll to position [225, 0]
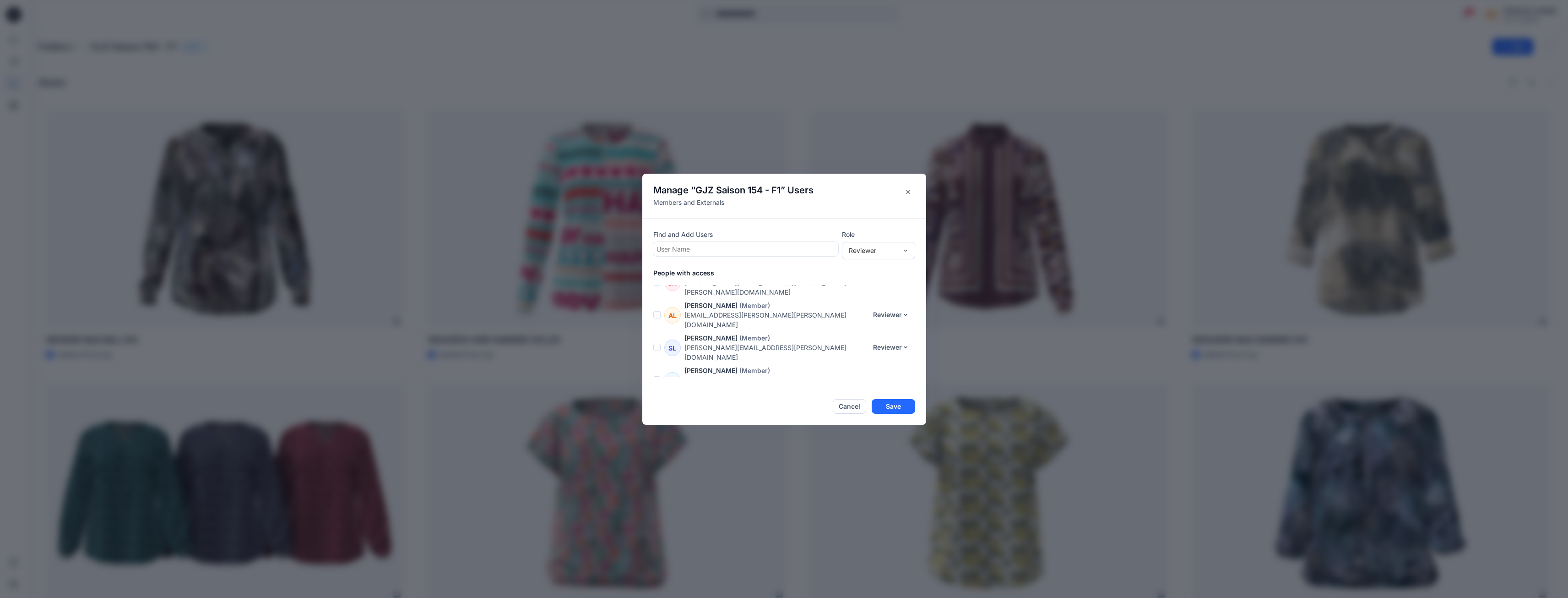
click at [754, 243] on div at bounding box center [746, 249] width 179 height 12
type input "*"
click at [738, 270] on div "ER [PERSON_NAME]" at bounding box center [745, 271] width 174 height 13
click at [902, 406] on button "Save" at bounding box center [893, 406] width 43 height 15
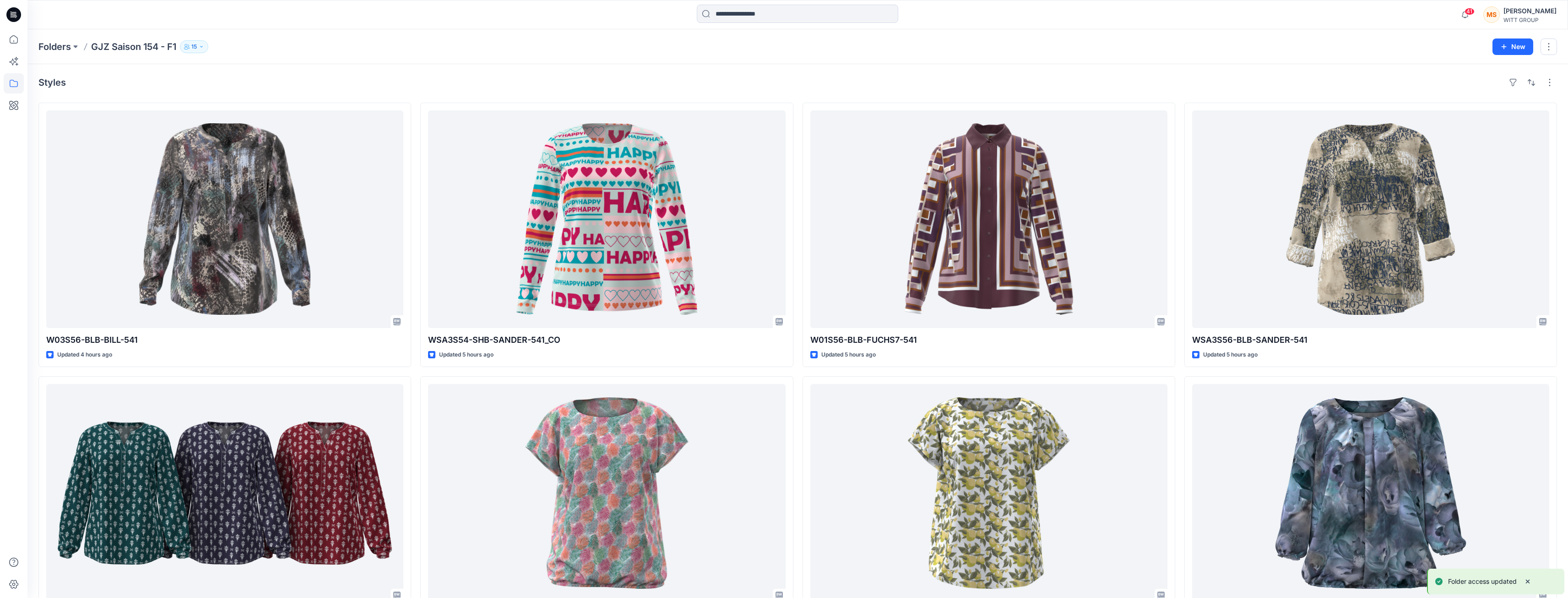
click at [204, 44] on icon "button" at bounding box center [201, 47] width 5 height 5
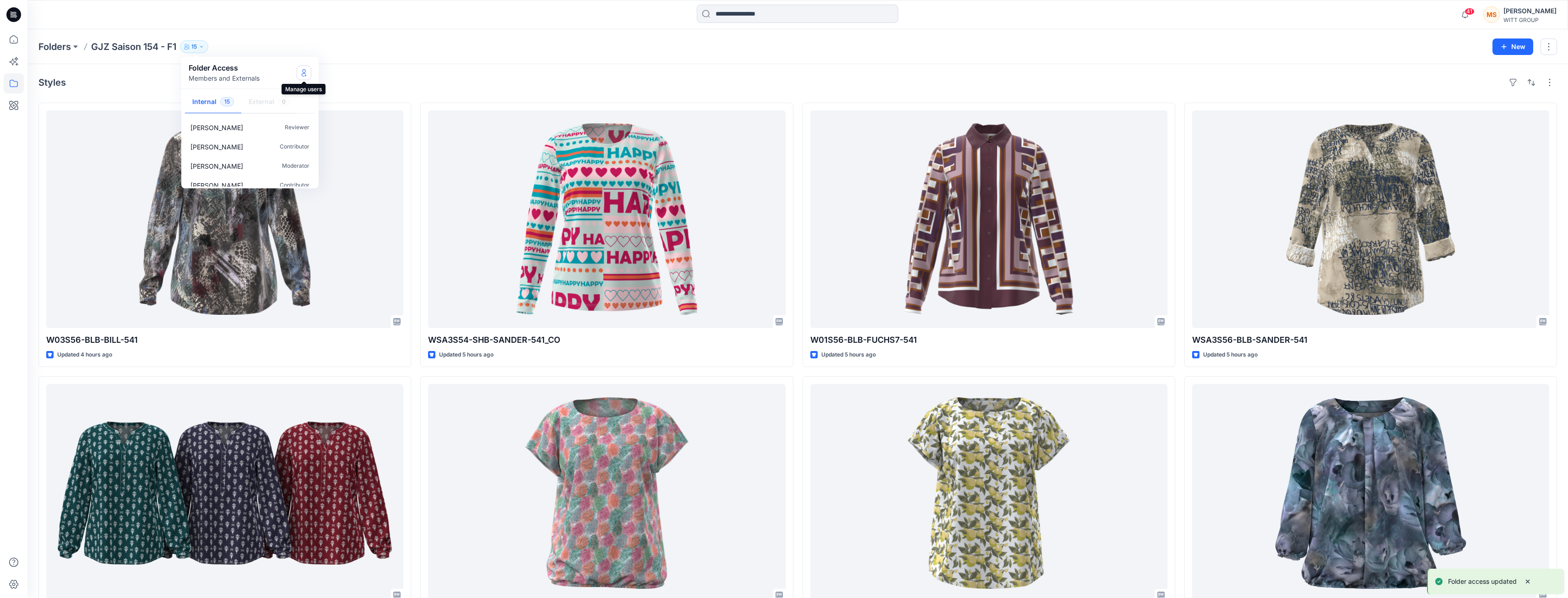
click at [303, 73] on icon "Manage Users" at bounding box center [304, 75] width 5 height 4
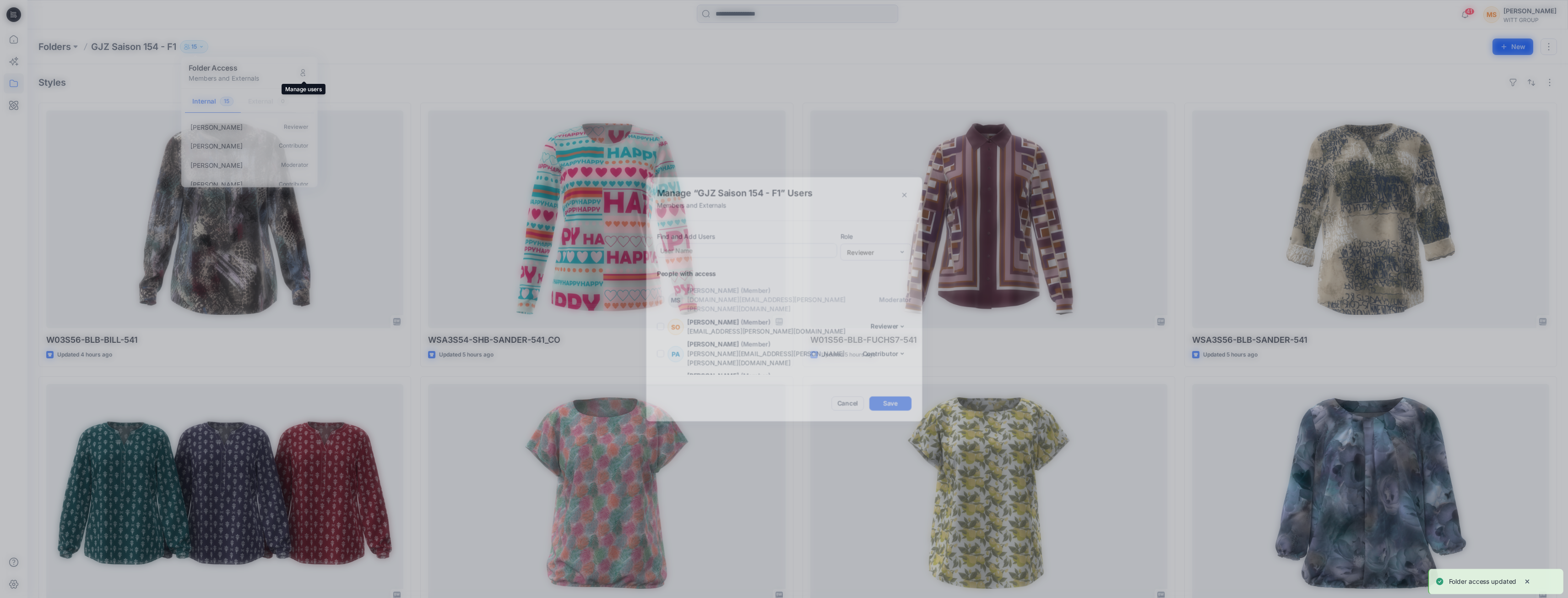
scroll to position [248, 0]
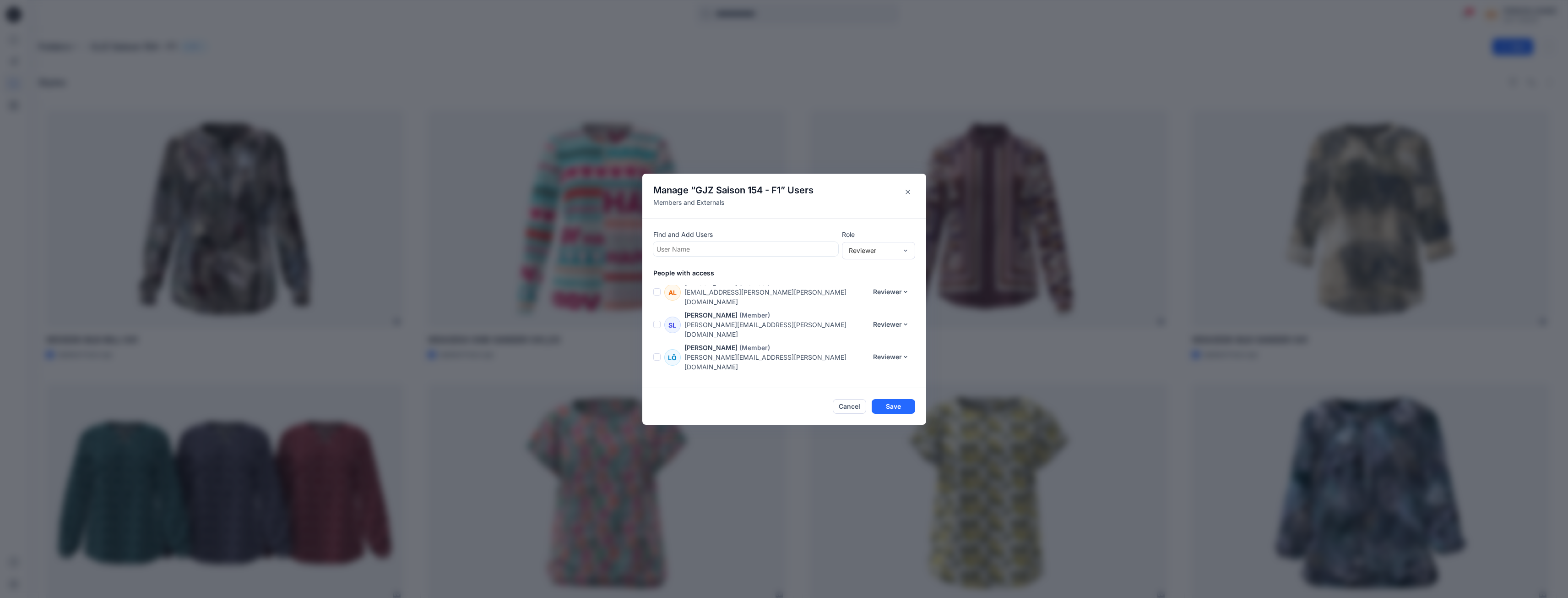
click at [710, 249] on div at bounding box center [746, 249] width 179 height 12
type input "*****"
click at [727, 266] on p "[PERSON_NAME]" at bounding box center [700, 272] width 52 height 12
click at [891, 405] on button "Save" at bounding box center [893, 406] width 43 height 15
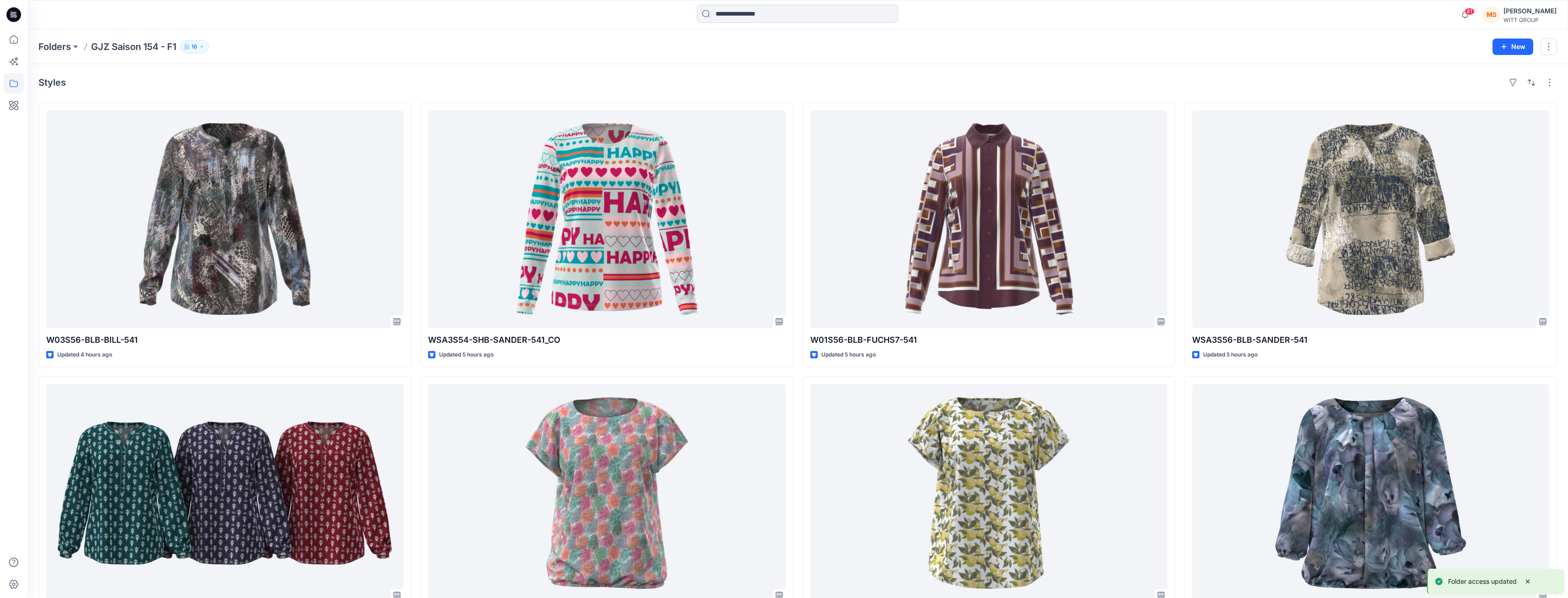
click at [205, 46] on icon "button" at bounding box center [202, 47] width 5 height 5
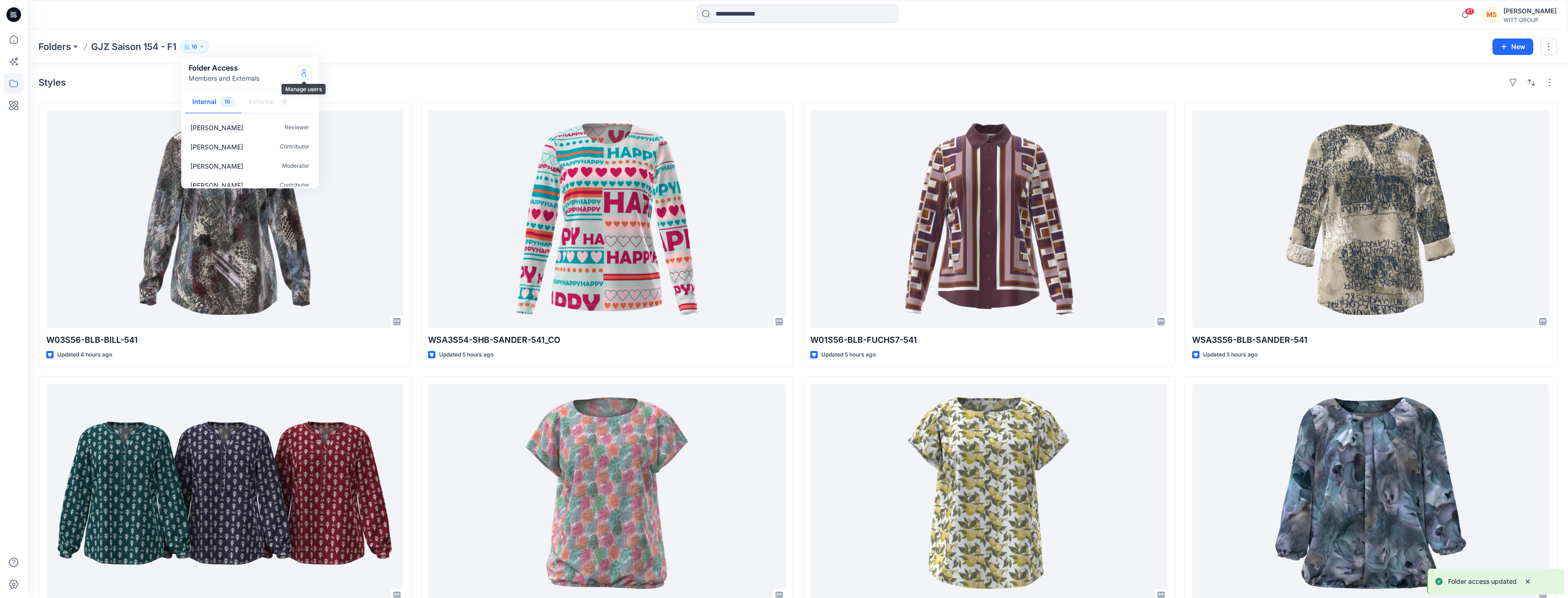
click at [304, 76] on icon "Manage Users" at bounding box center [304, 75] width 5 height 4
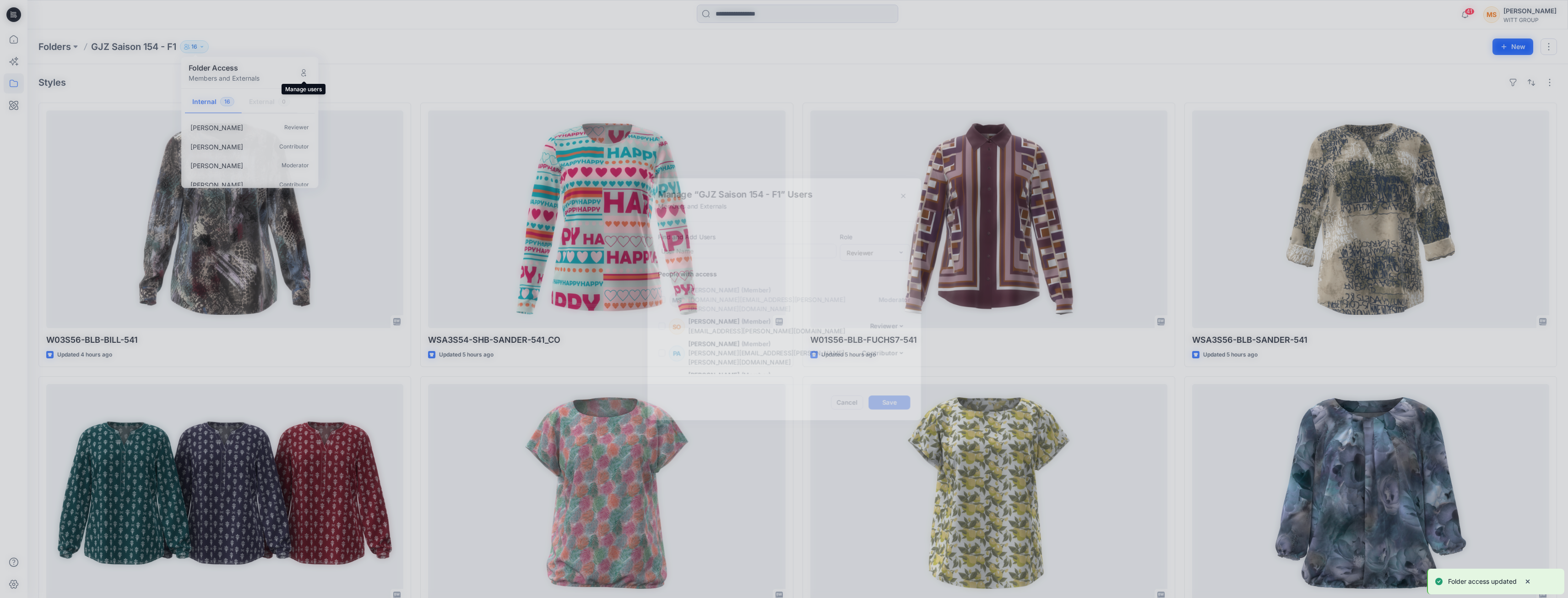
scroll to position [271, 0]
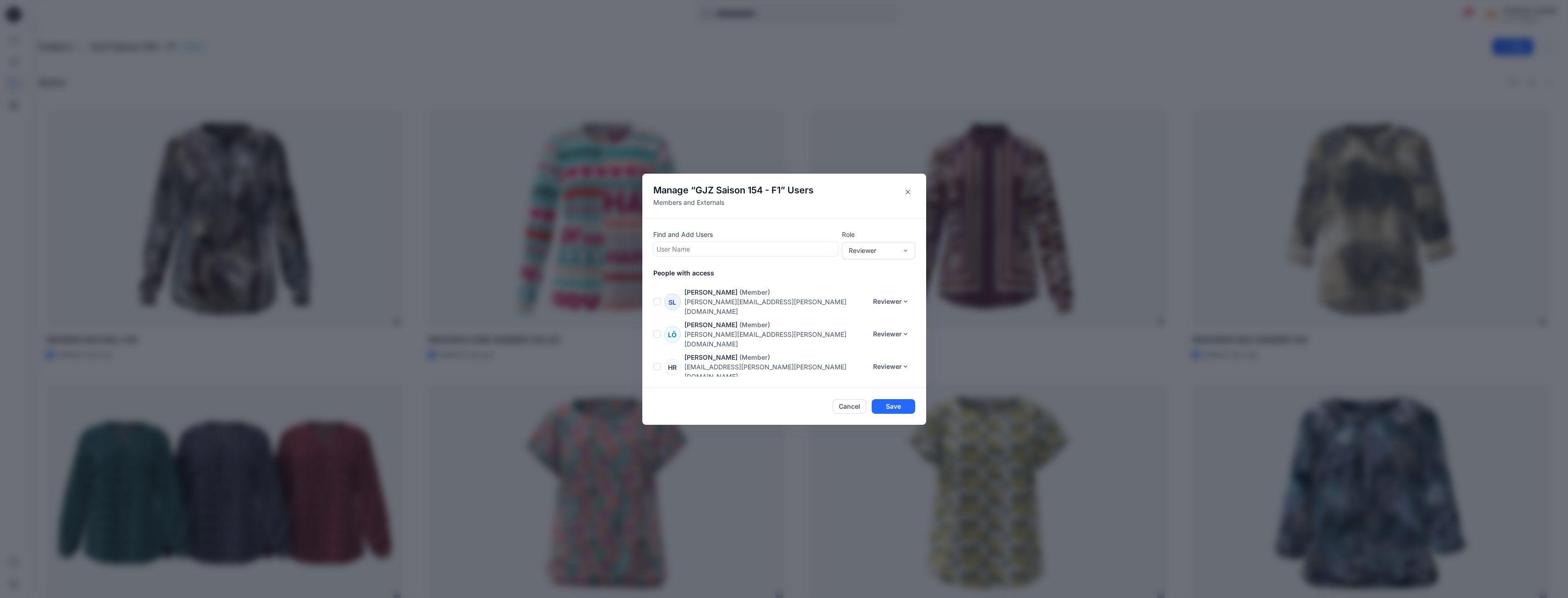
click at [747, 251] on div at bounding box center [746, 249] width 179 height 12
type input "***"
click at [752, 288] on div "SS [PERSON_NAME]" at bounding box center [745, 292] width 174 height 13
click at [903, 409] on button "Save" at bounding box center [893, 406] width 43 height 15
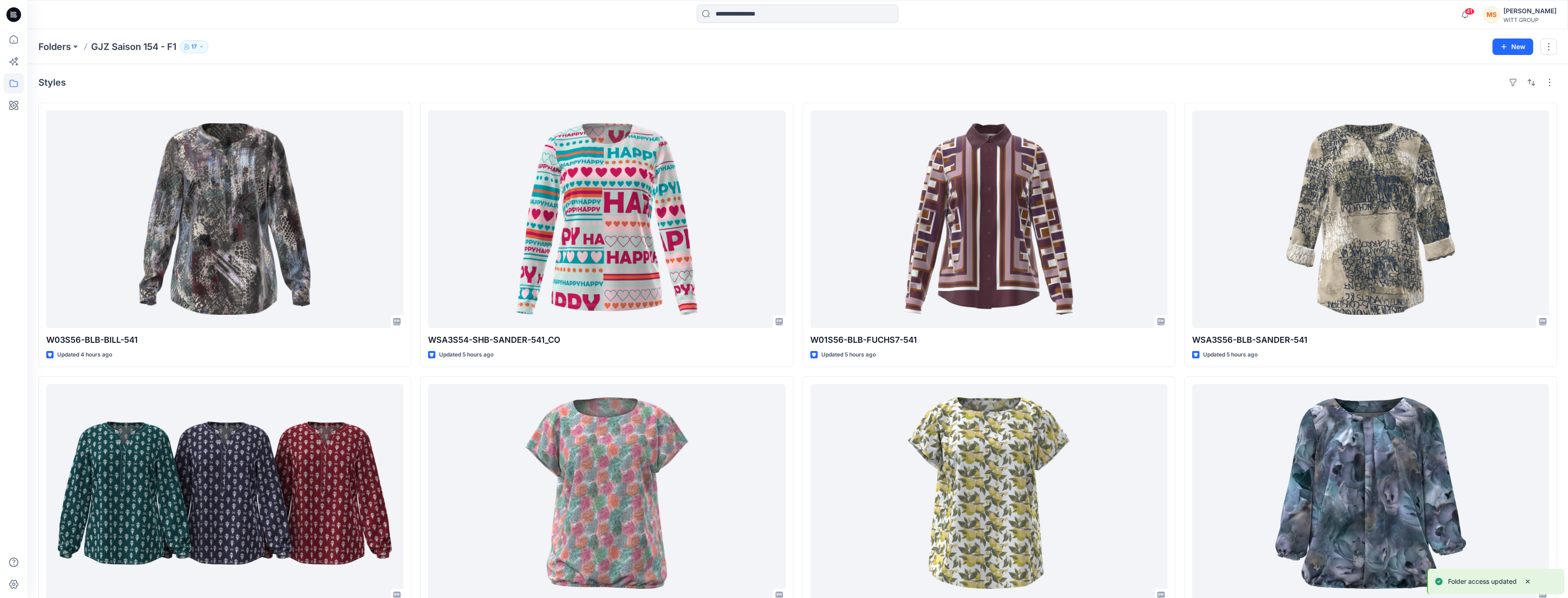
click at [207, 47] on button "17" at bounding box center [194, 47] width 28 height 13
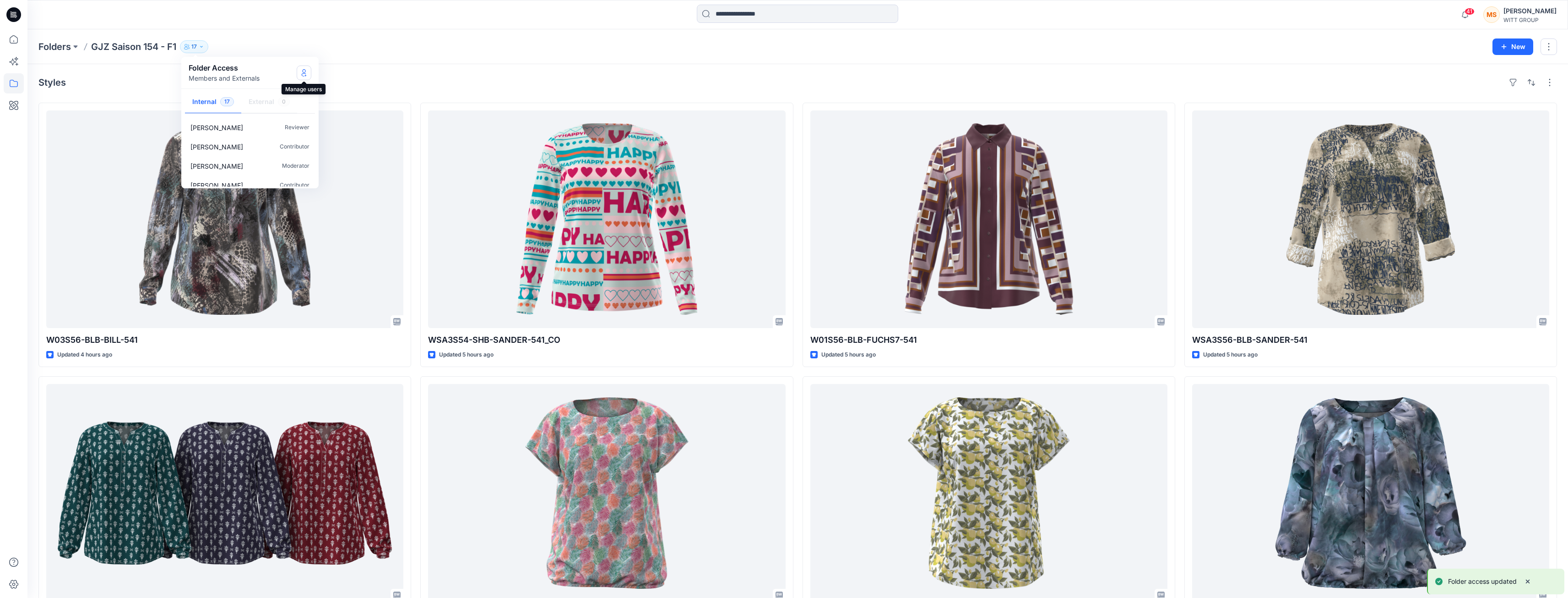
click at [302, 72] on icon "Manage Users" at bounding box center [304, 73] width 7 height 7
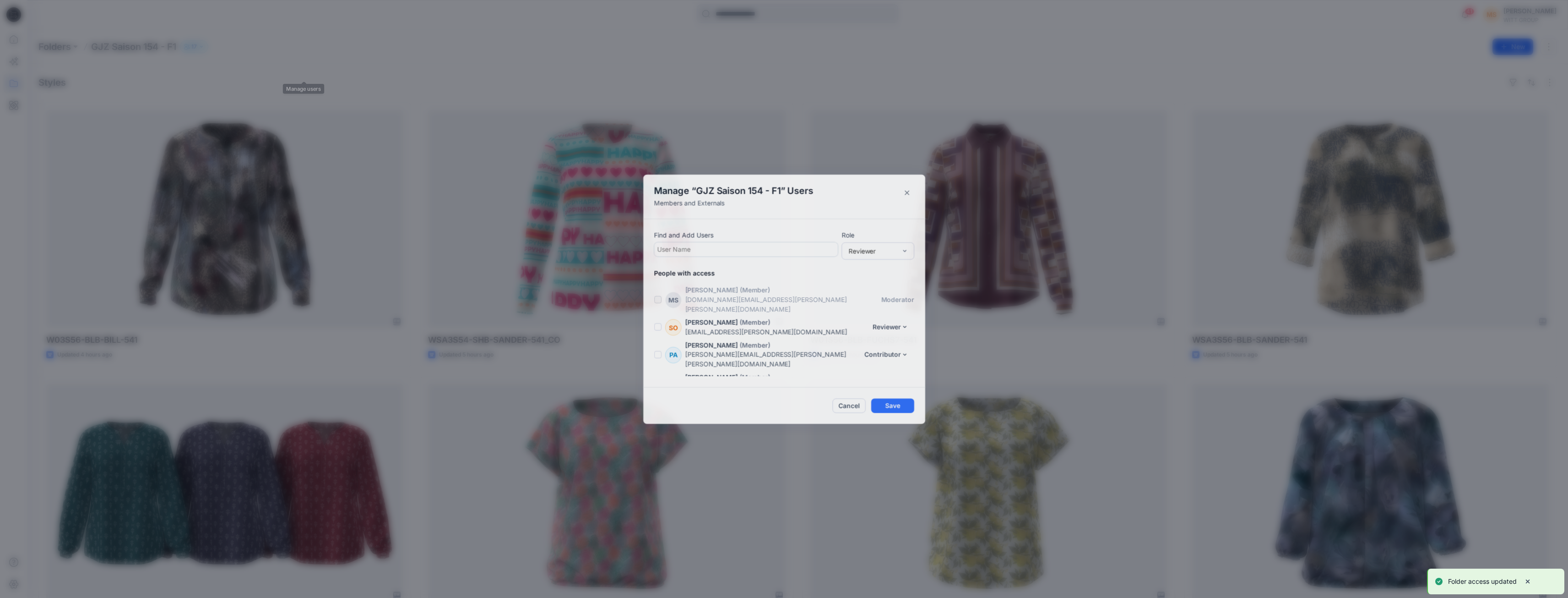
scroll to position [294, 0]
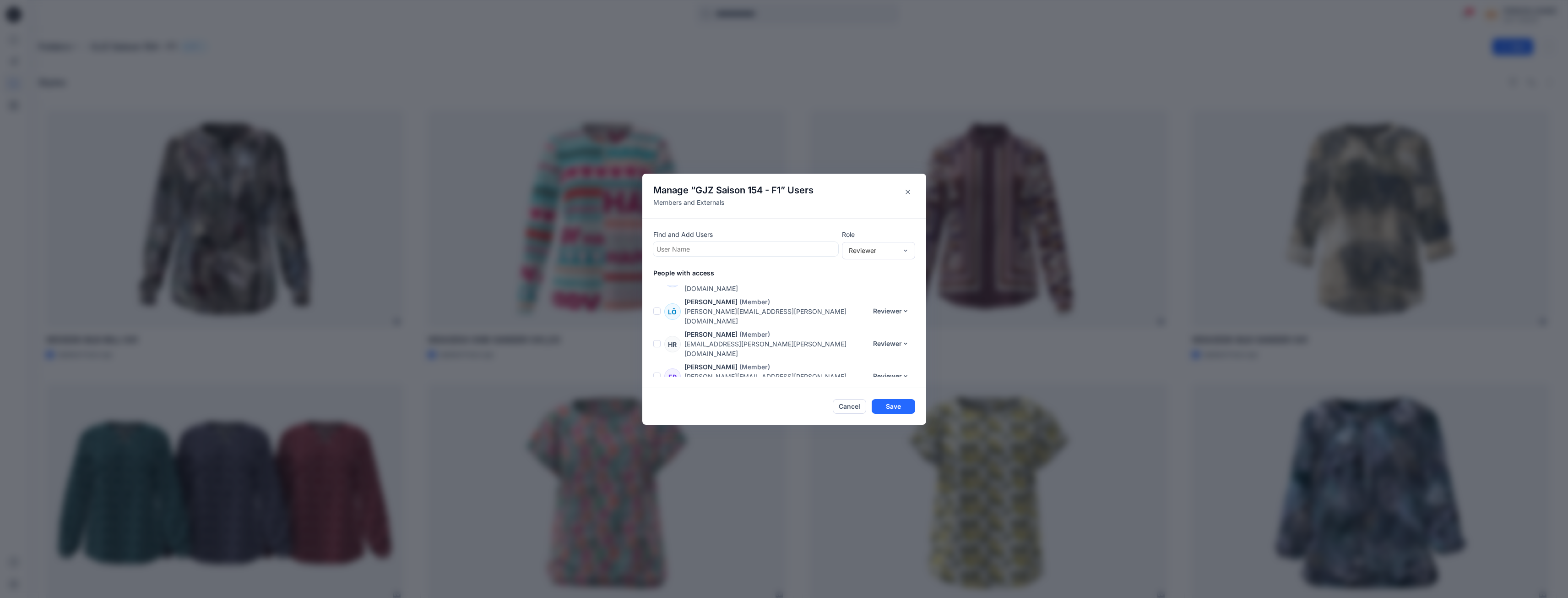
click at [773, 252] on div at bounding box center [746, 249] width 179 height 12
type input "***"
click at [732, 264] on div "KS [PERSON_NAME]" at bounding box center [746, 271] width 185 height 20
click at [901, 406] on button "Save" at bounding box center [893, 406] width 43 height 15
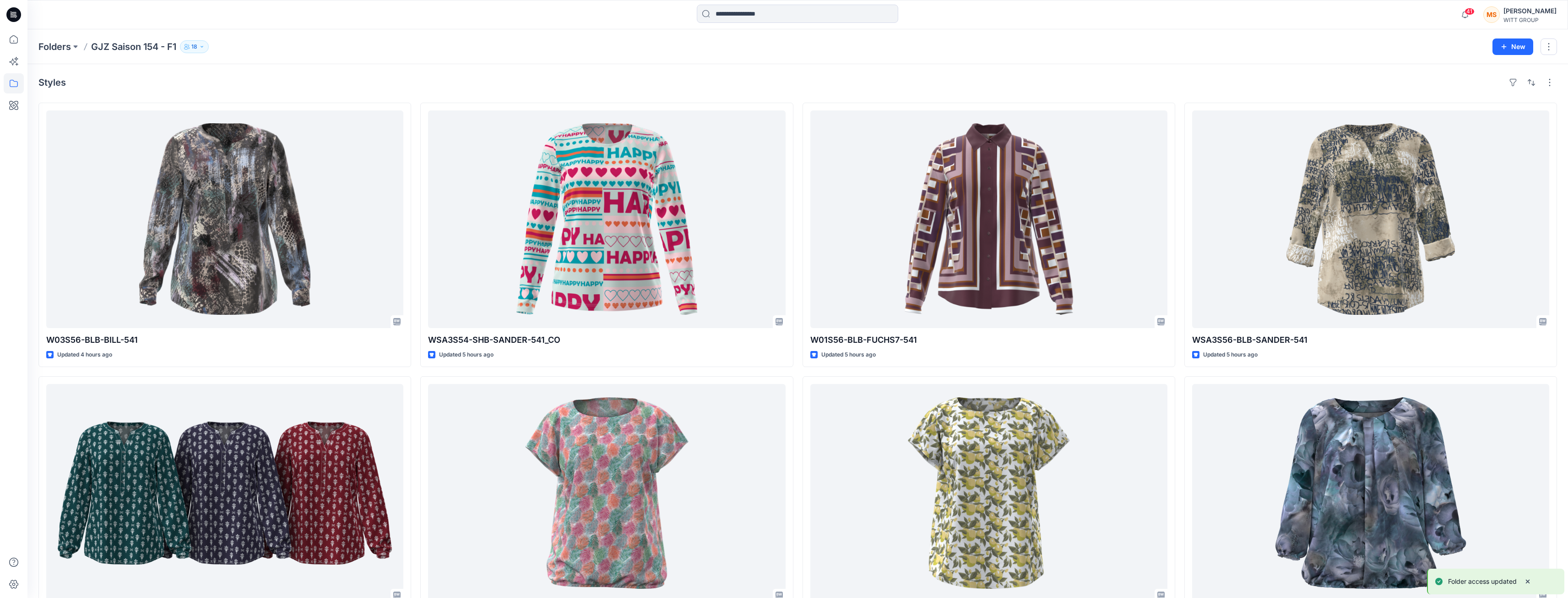
click at [207, 47] on button "18" at bounding box center [194, 47] width 29 height 13
click at [301, 73] on icon "Manage Users" at bounding box center [304, 73] width 7 height 7
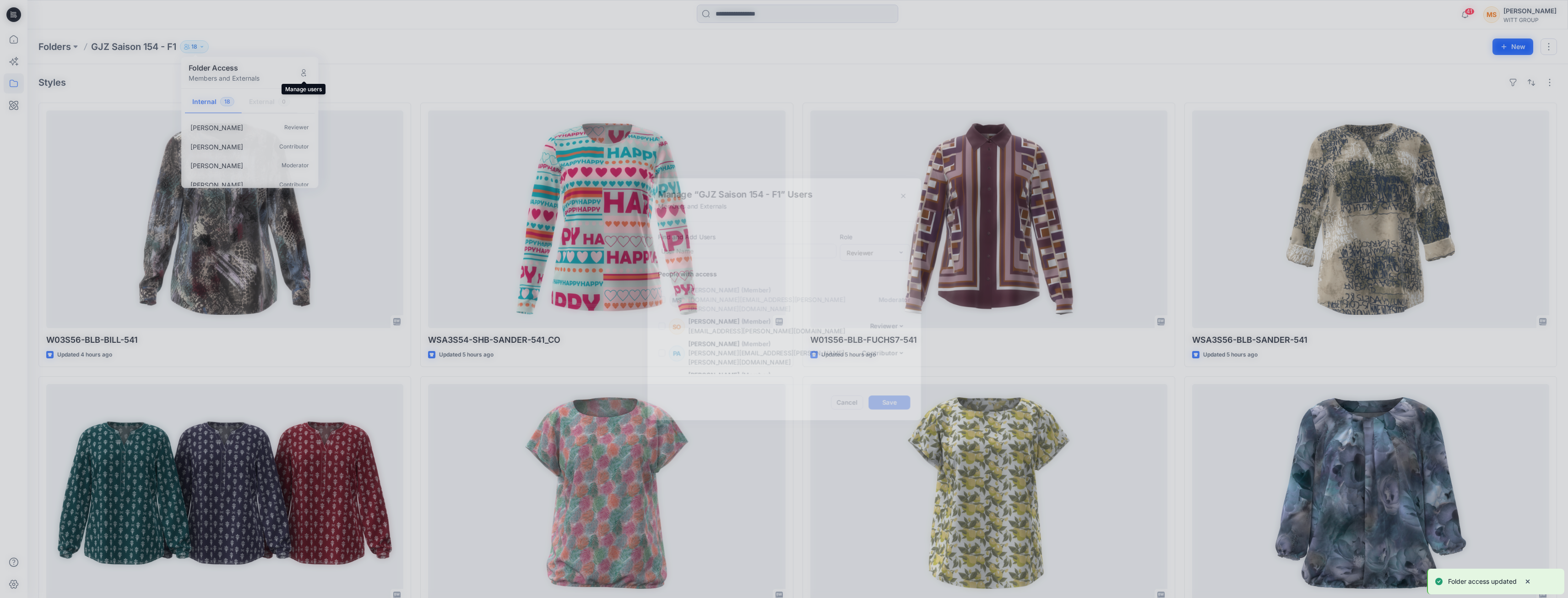
scroll to position [317, 0]
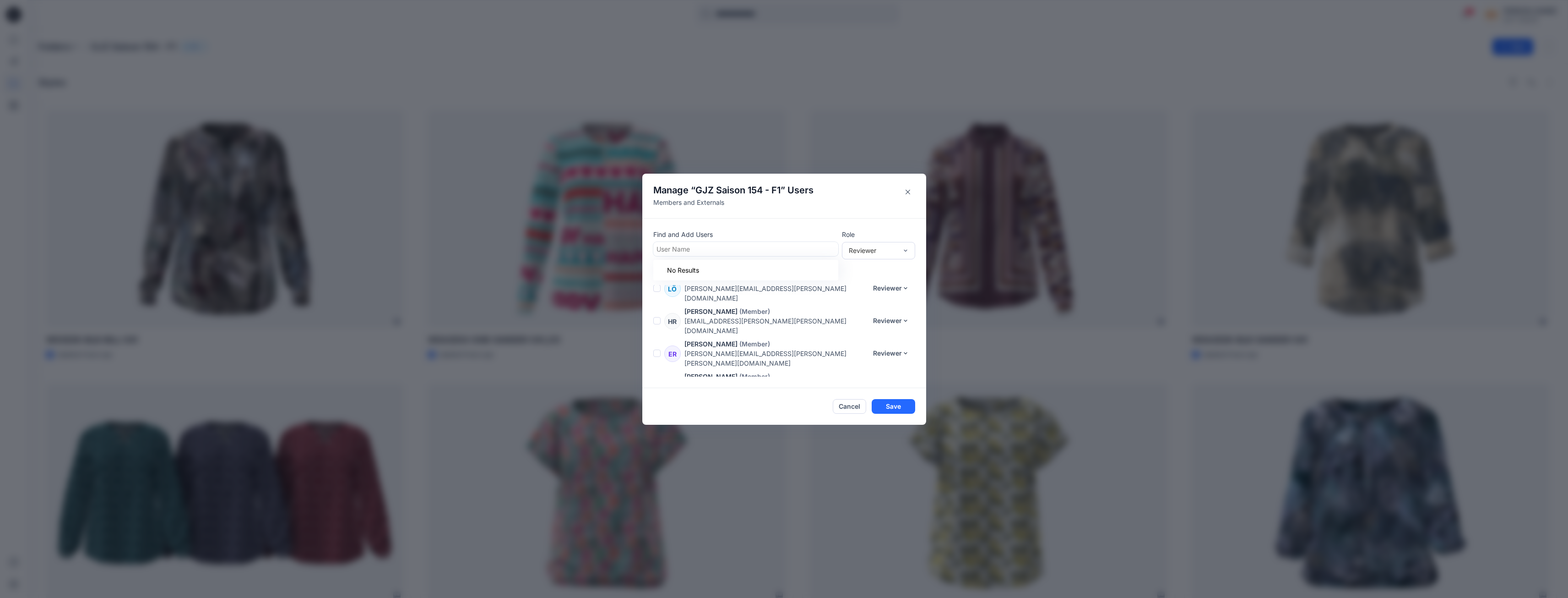
click at [694, 246] on div at bounding box center [746, 249] width 179 height 12
type input "**"
click at [701, 269] on p "[PERSON_NAME]" at bounding box center [700, 272] width 52 height 12
click at [909, 408] on button "Save" at bounding box center [893, 406] width 43 height 15
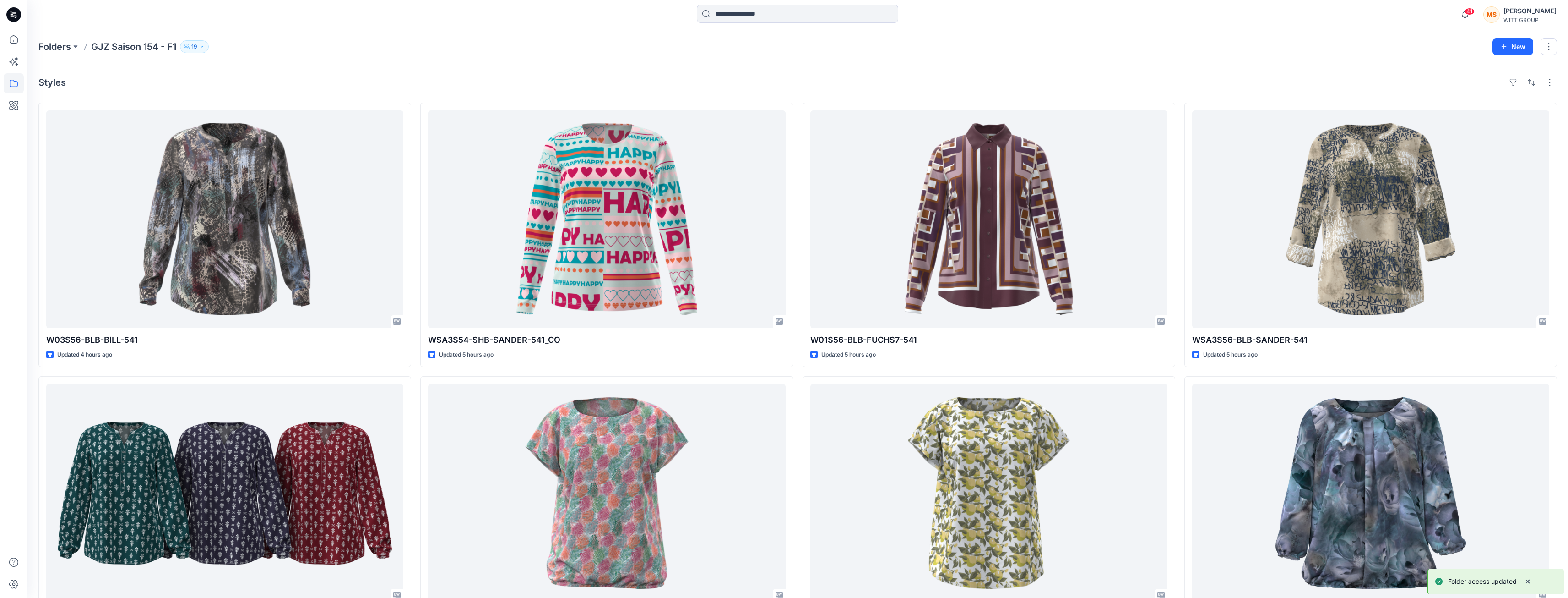
click at [395, 81] on div "Styles" at bounding box center [797, 82] width 1519 height 15
click at [205, 45] on icon "button" at bounding box center [202, 47] width 5 height 5
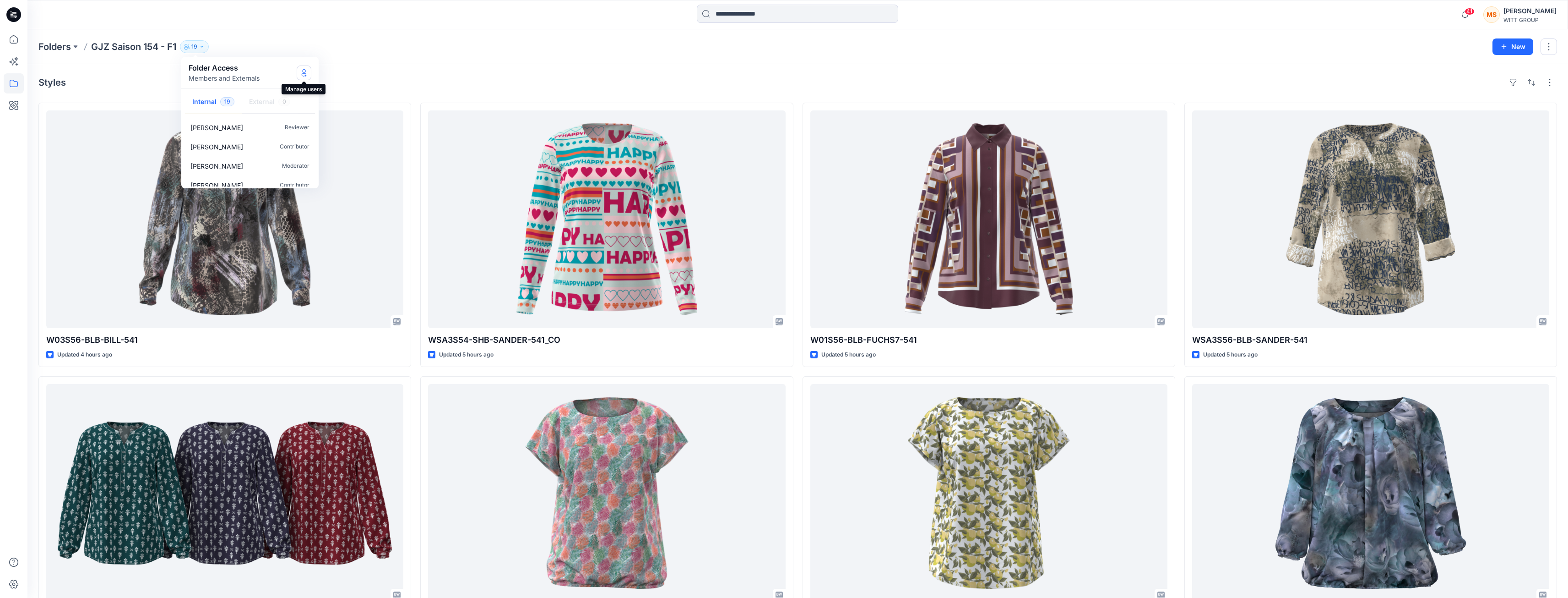
click at [307, 75] on icon "Manage Users" at bounding box center [304, 73] width 7 height 7
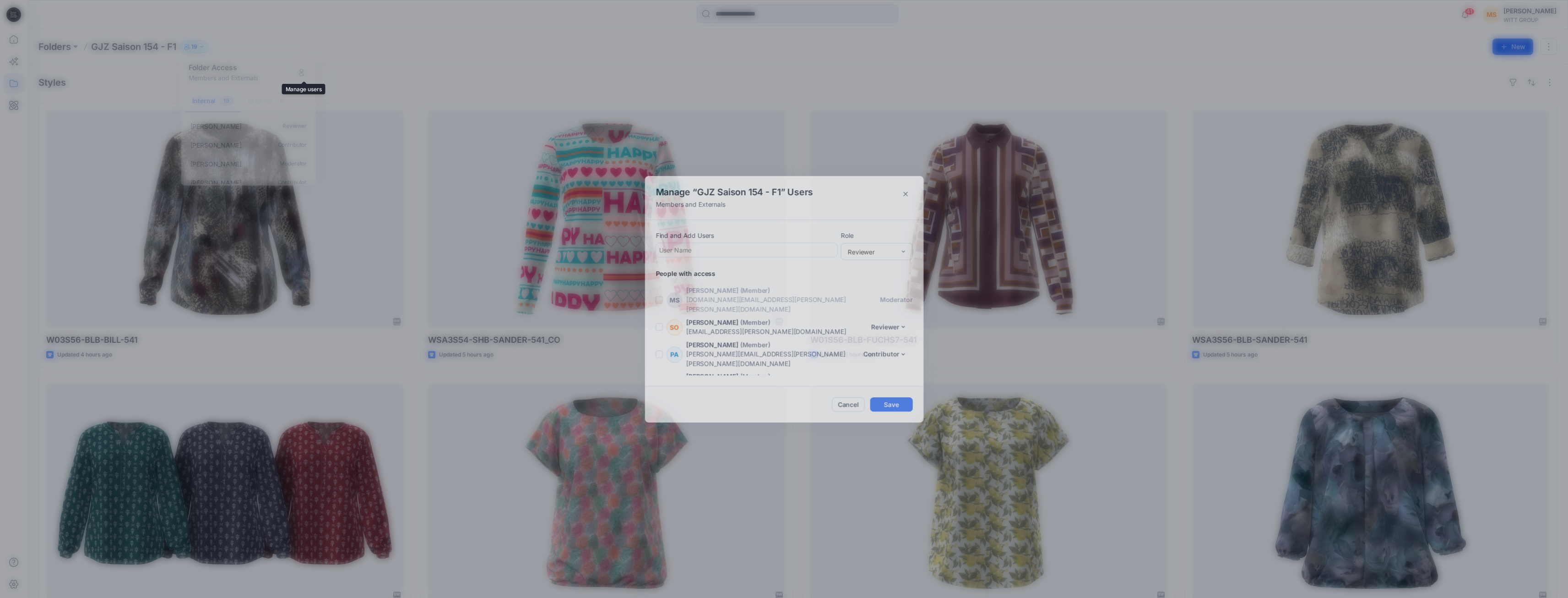
scroll to position [340, 0]
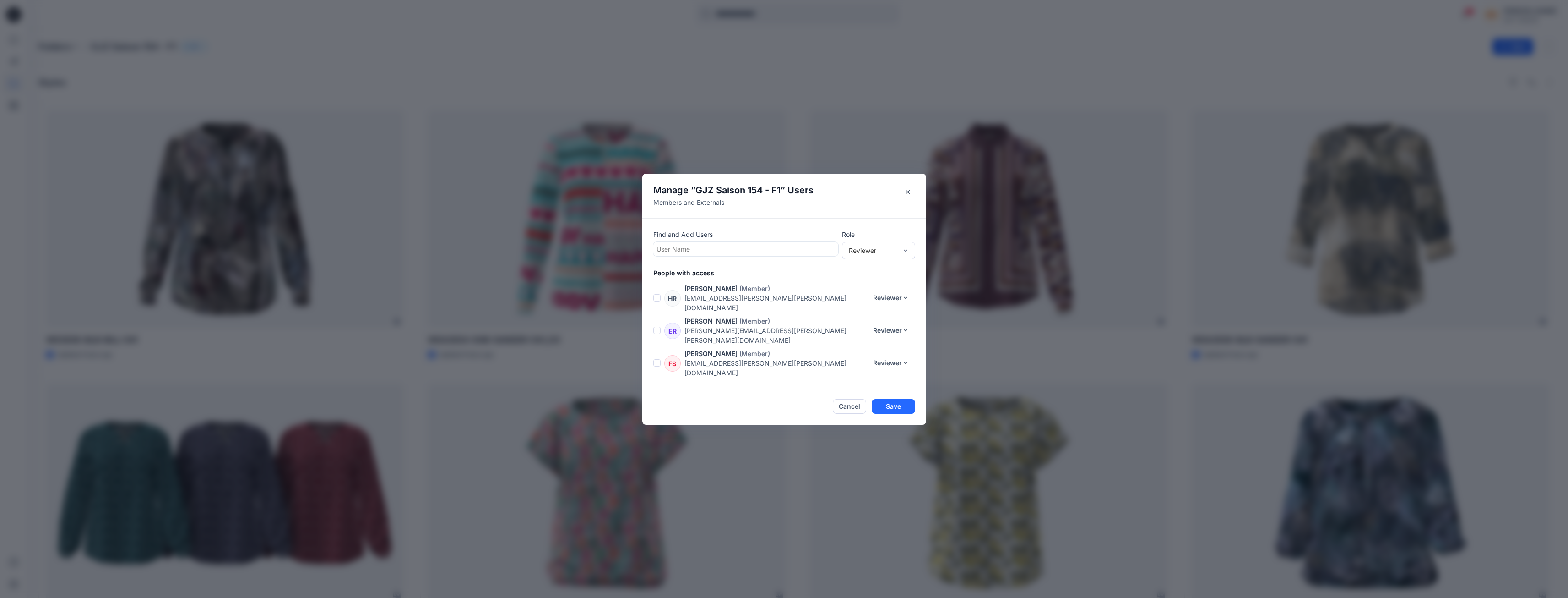
click at [771, 245] on div at bounding box center [746, 249] width 179 height 12
type input "*"
click at [770, 228] on div "Find and Add Users option , deselected. Use Up and Down to choose options, pres…" at bounding box center [784, 303] width 284 height 170
click at [910, 190] on icon "Close" at bounding box center [907, 192] width 5 height 5
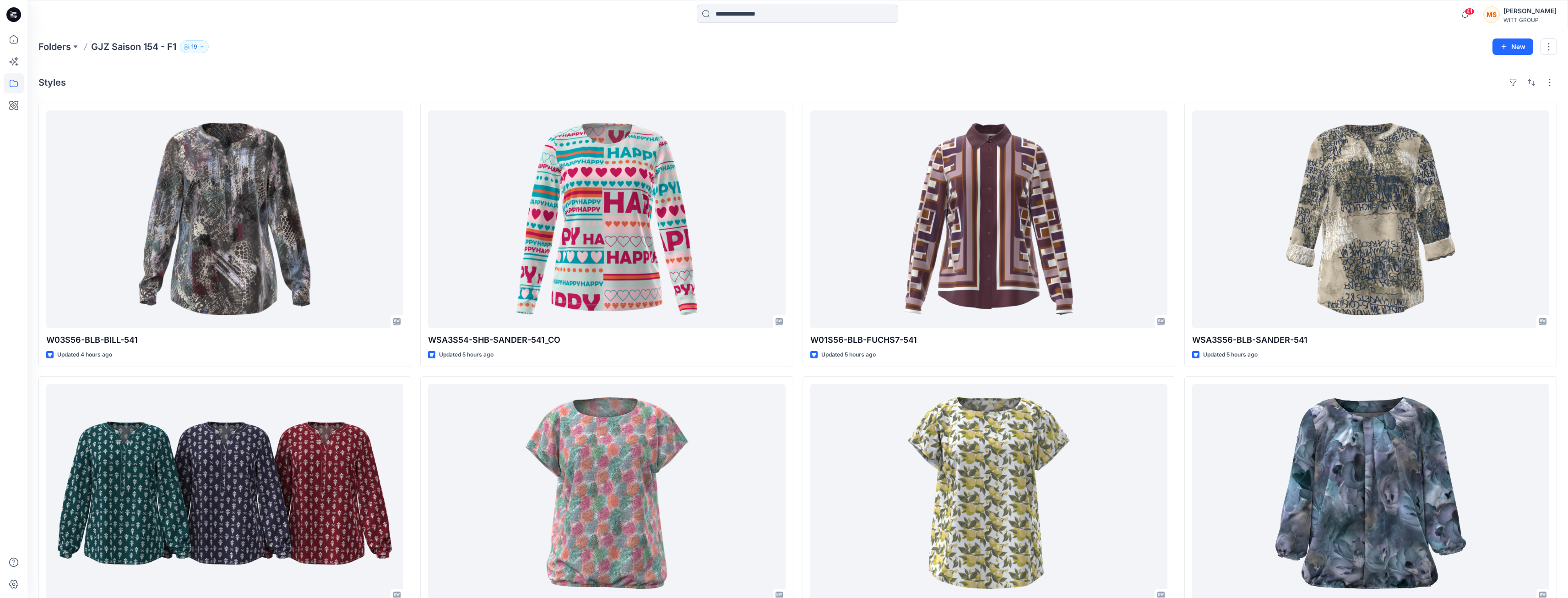
click at [534, 67] on div "Styles W03S56-BLB-BILL-541 Updated 4 hours ago WSA3S56-BLB-PESTLE-541 Updated 5…" at bounding box center [797, 511] width 1541 height 894
